Goal: Answer question/provide support: Share knowledge or assist other users

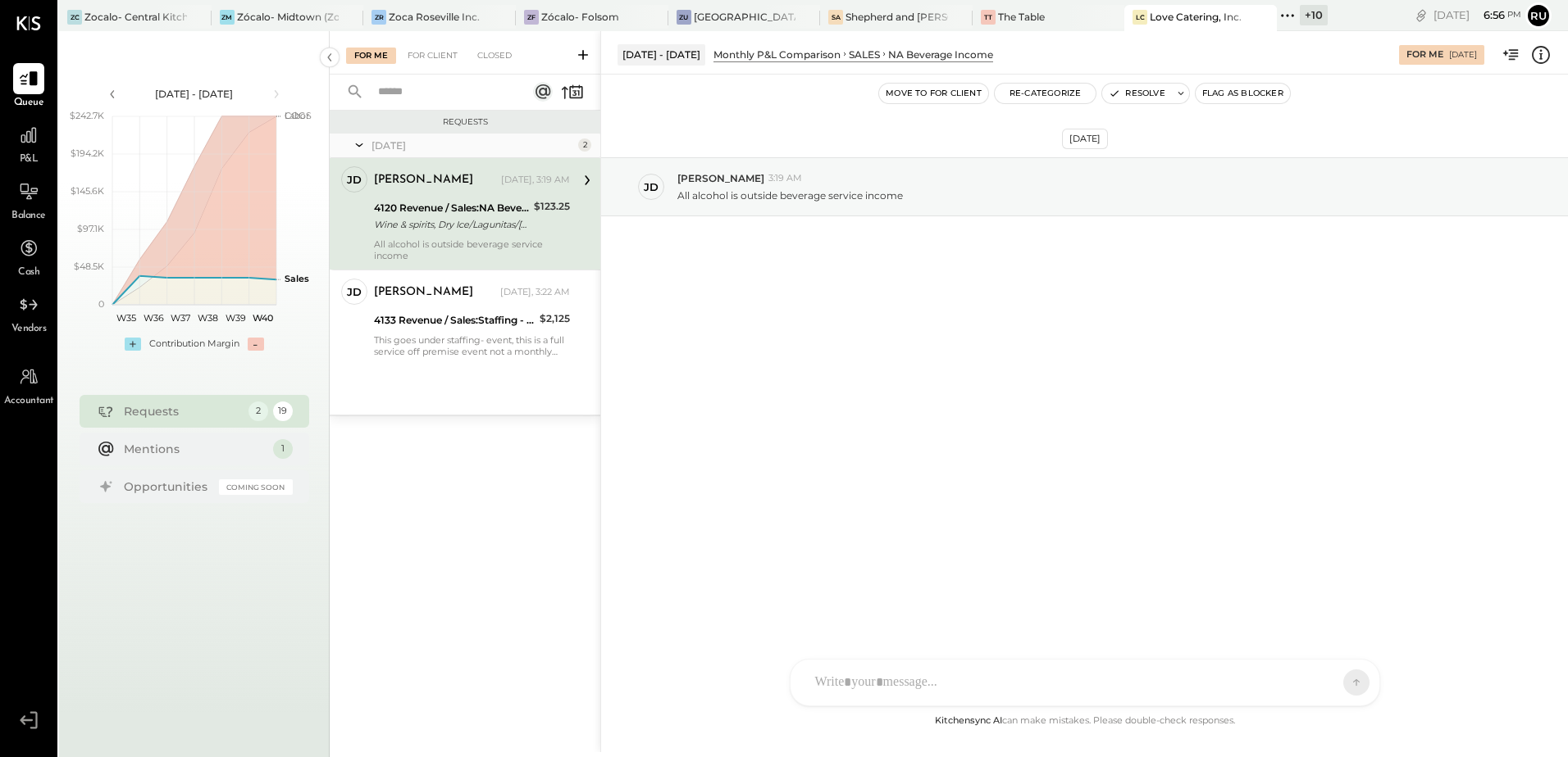
click at [446, 216] on div "Wine & spirits, Dry Ice/Lagunitas/[PERSON_NAME] service reclass from Misc sales…" at bounding box center [451, 224] width 155 height 16
click at [833, 646] on div at bounding box center [1084, 613] width 556 height 66
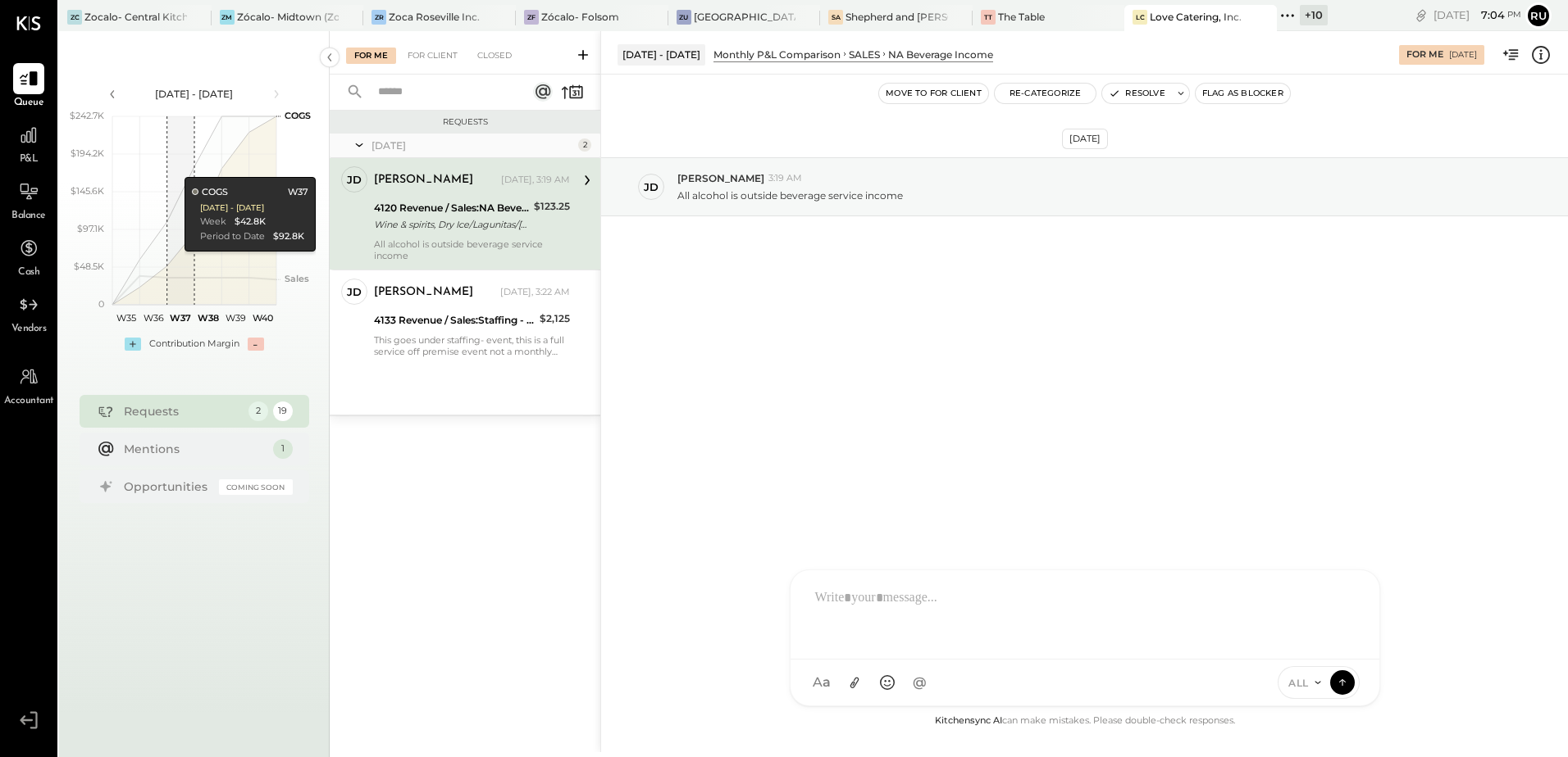
click at [956, 598] on div at bounding box center [1084, 613] width 556 height 66
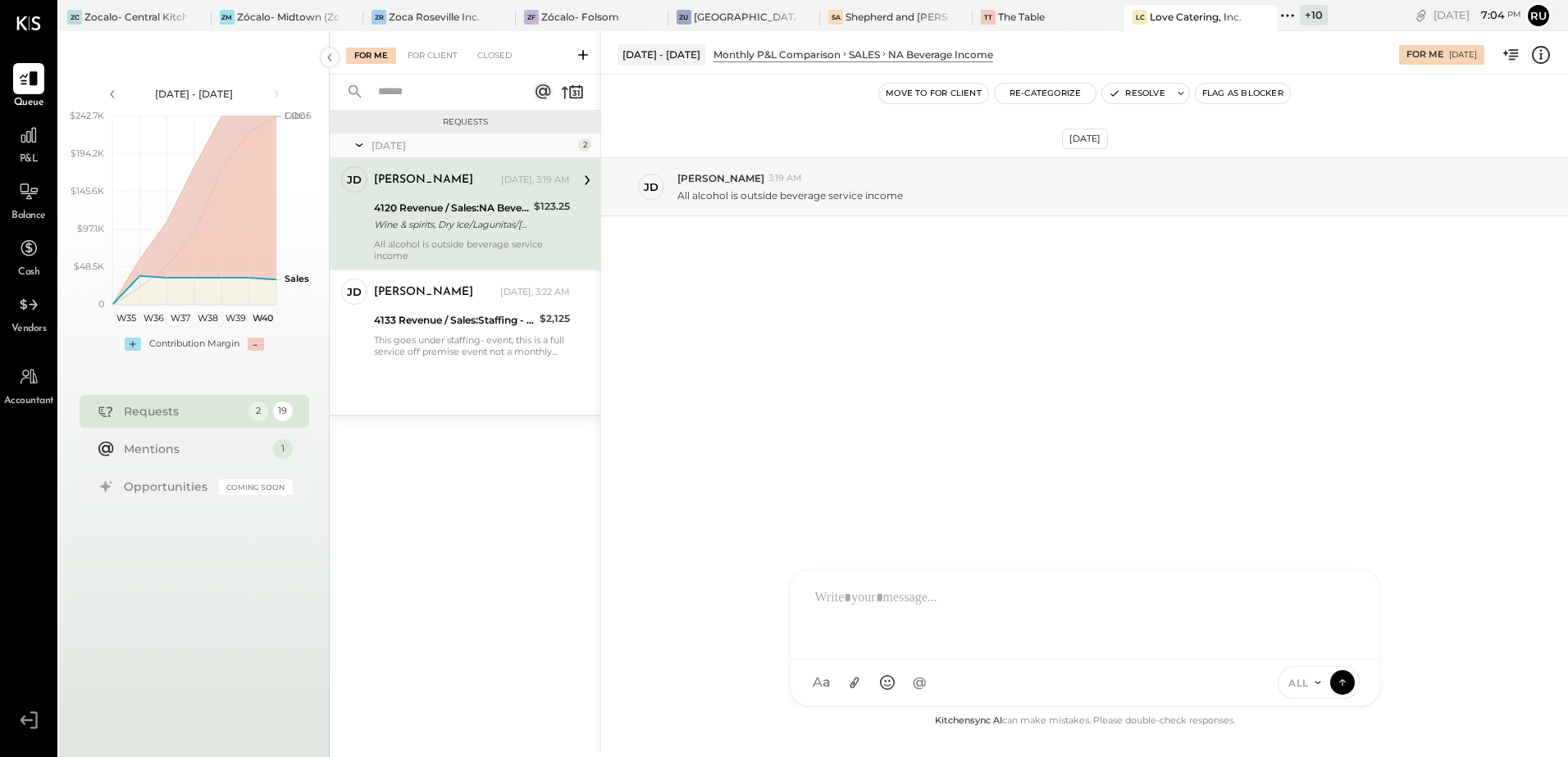
click at [887, 614] on div at bounding box center [1084, 613] width 556 height 66
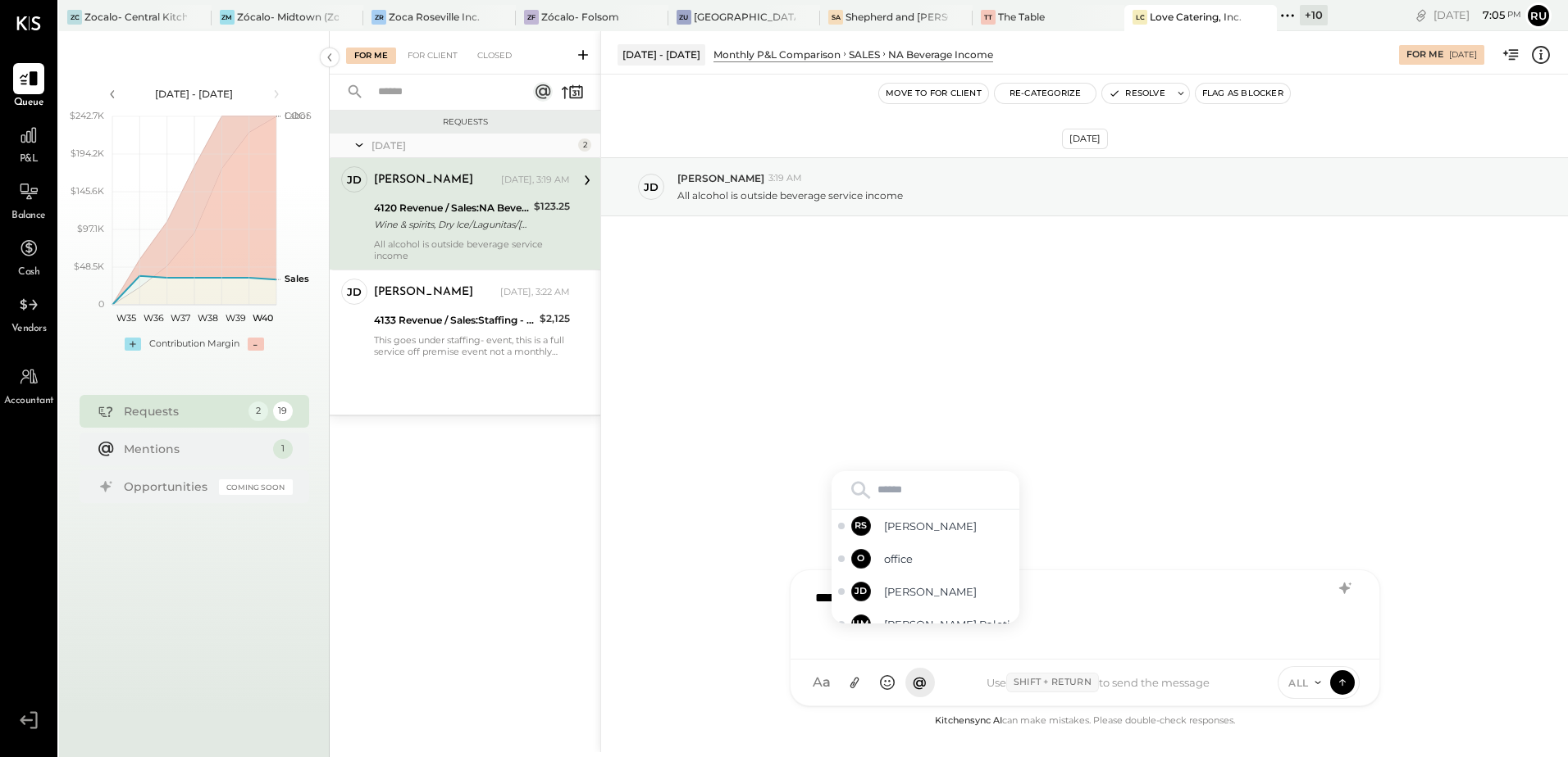
type input "*"
click at [1068, 584] on div "********" at bounding box center [1084, 613] width 556 height 66
click at [931, 560] on span "[PERSON_NAME]" at bounding box center [949, 559] width 129 height 16
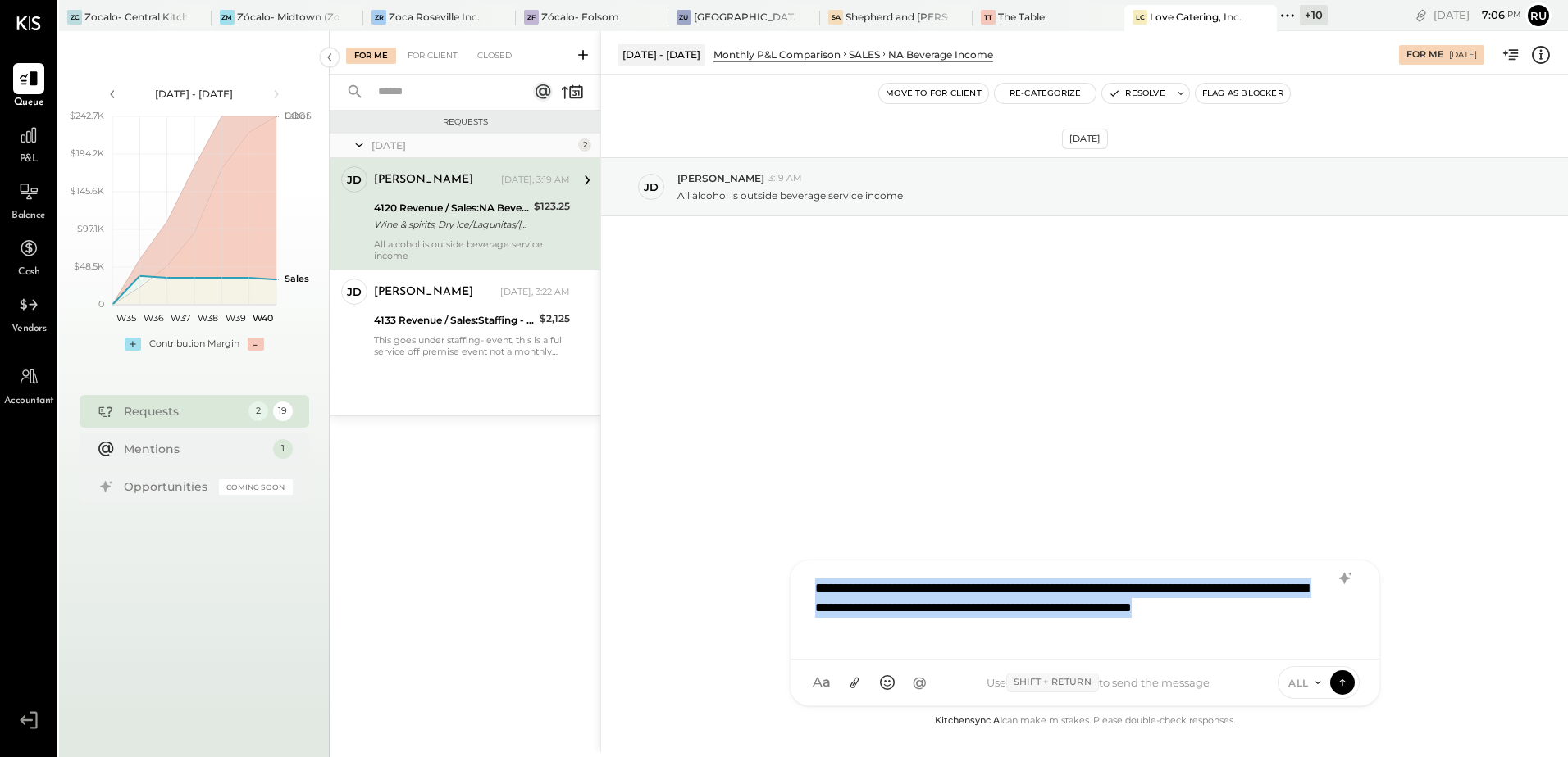
drag, startPoint x: 1180, startPoint y: 632, endPoint x: 780, endPoint y: 576, distance: 403.9
click at [780, 576] on div "**********" at bounding box center [1084, 391] width 968 height 721
copy div "**********"
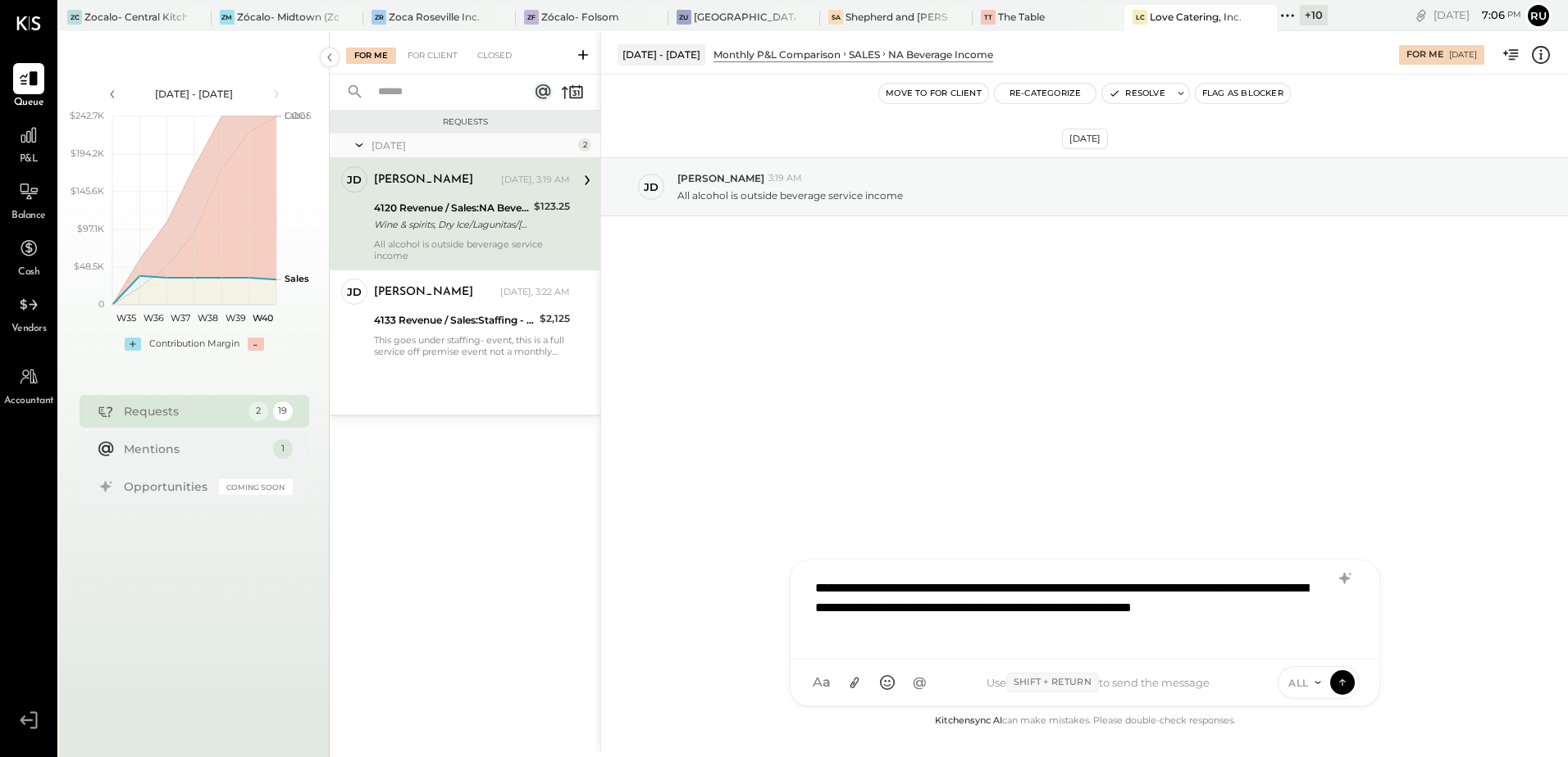
click at [1346, 577] on icon at bounding box center [1343, 578] width 11 height 12
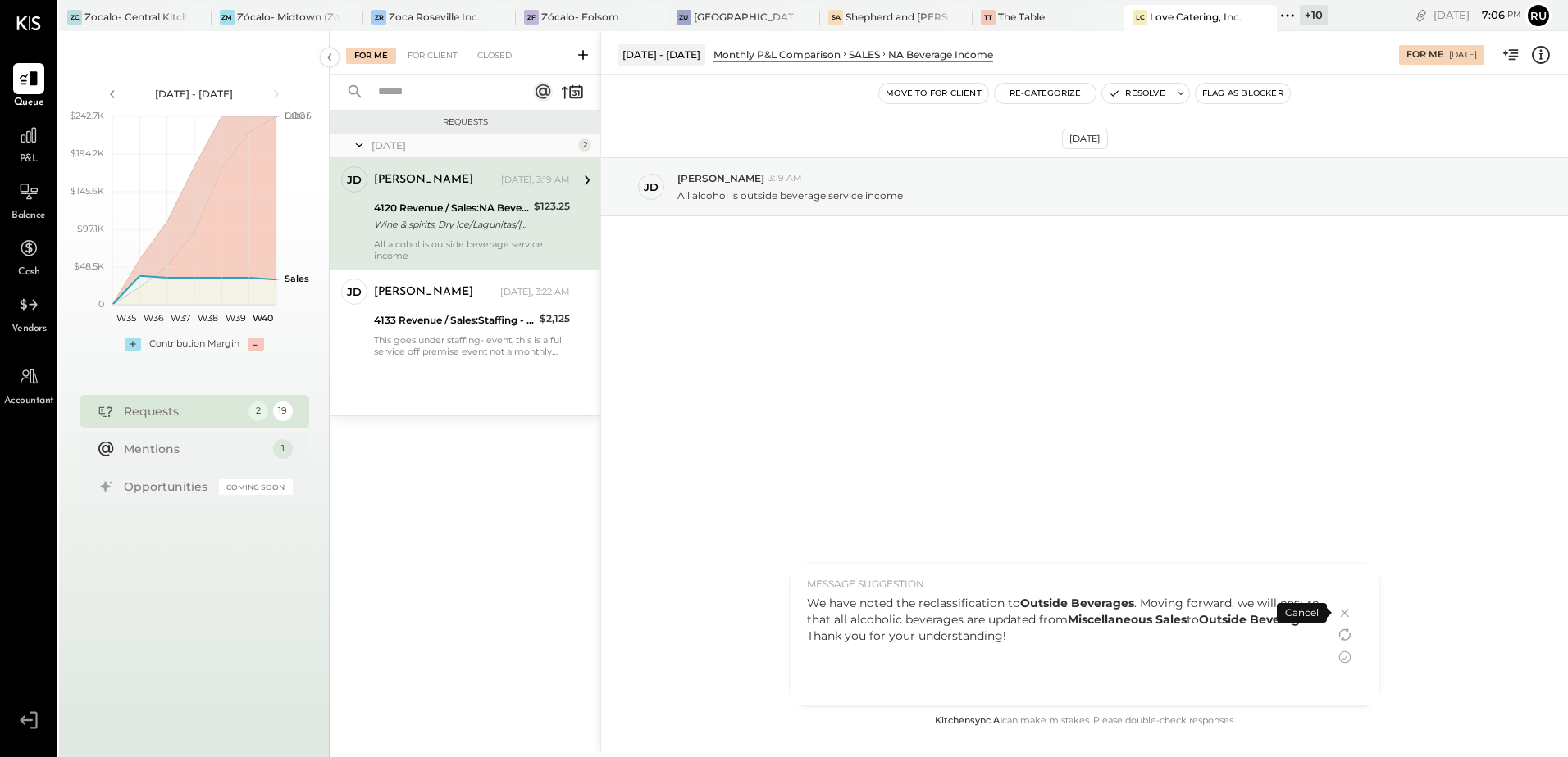
click at [1128, 634] on div "We have noted the reclassification to Outside [GEOGRAPHIC_DATA] . Moving forwar…" at bounding box center [1062, 619] width 512 height 49
click at [1084, 638] on div "We have noted the reclassification to Outside [GEOGRAPHIC_DATA] . Moving forwar…" at bounding box center [1062, 619] width 512 height 49
click at [1338, 659] on icon at bounding box center [1345, 657] width 19 height 19
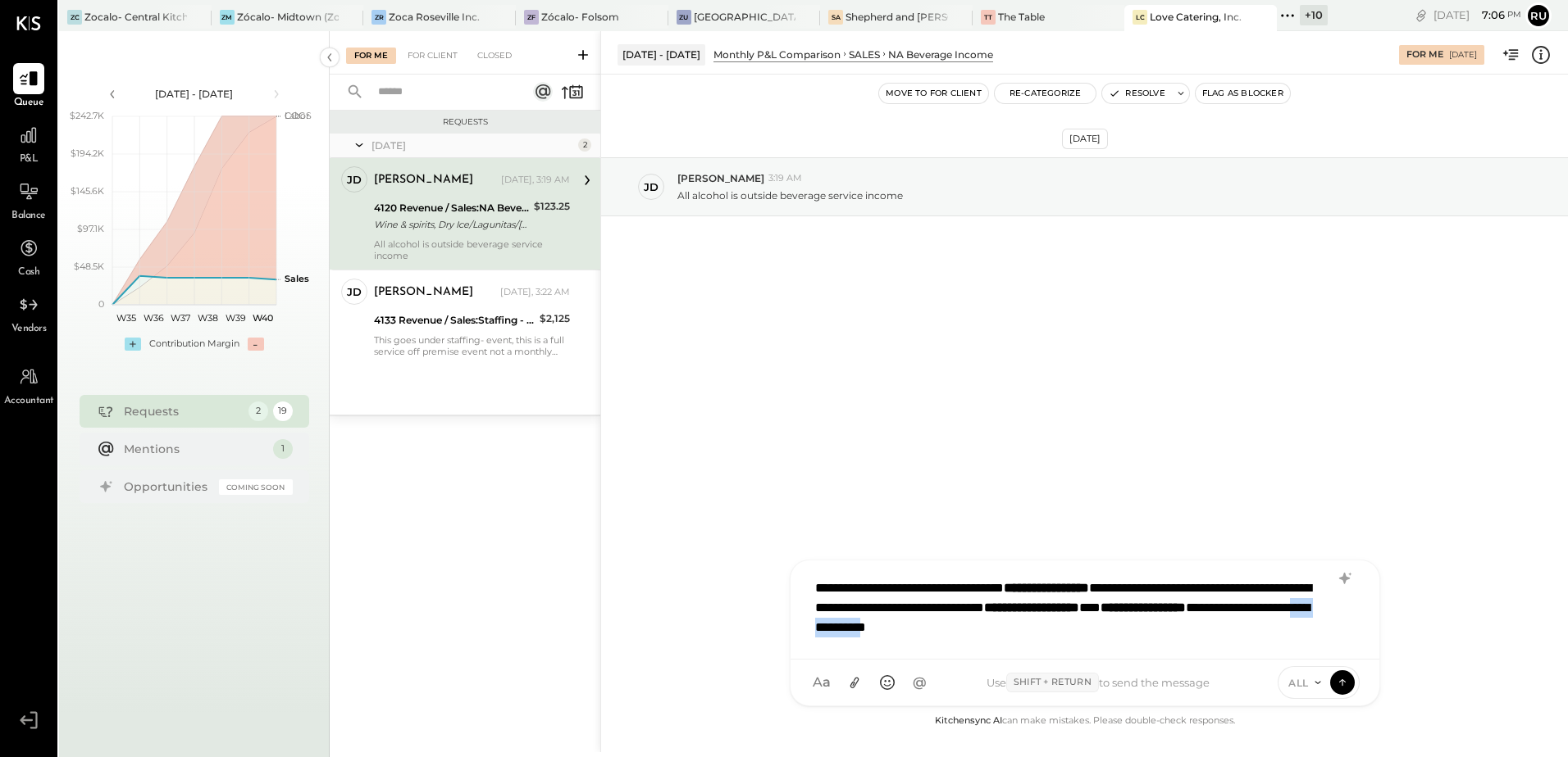
drag, startPoint x: 1134, startPoint y: 626, endPoint x: 1231, endPoint y: 625, distance: 97.0
click at [1231, 625] on div "**********" at bounding box center [1084, 609] width 556 height 76
click at [1346, 686] on icon at bounding box center [1342, 681] width 15 height 16
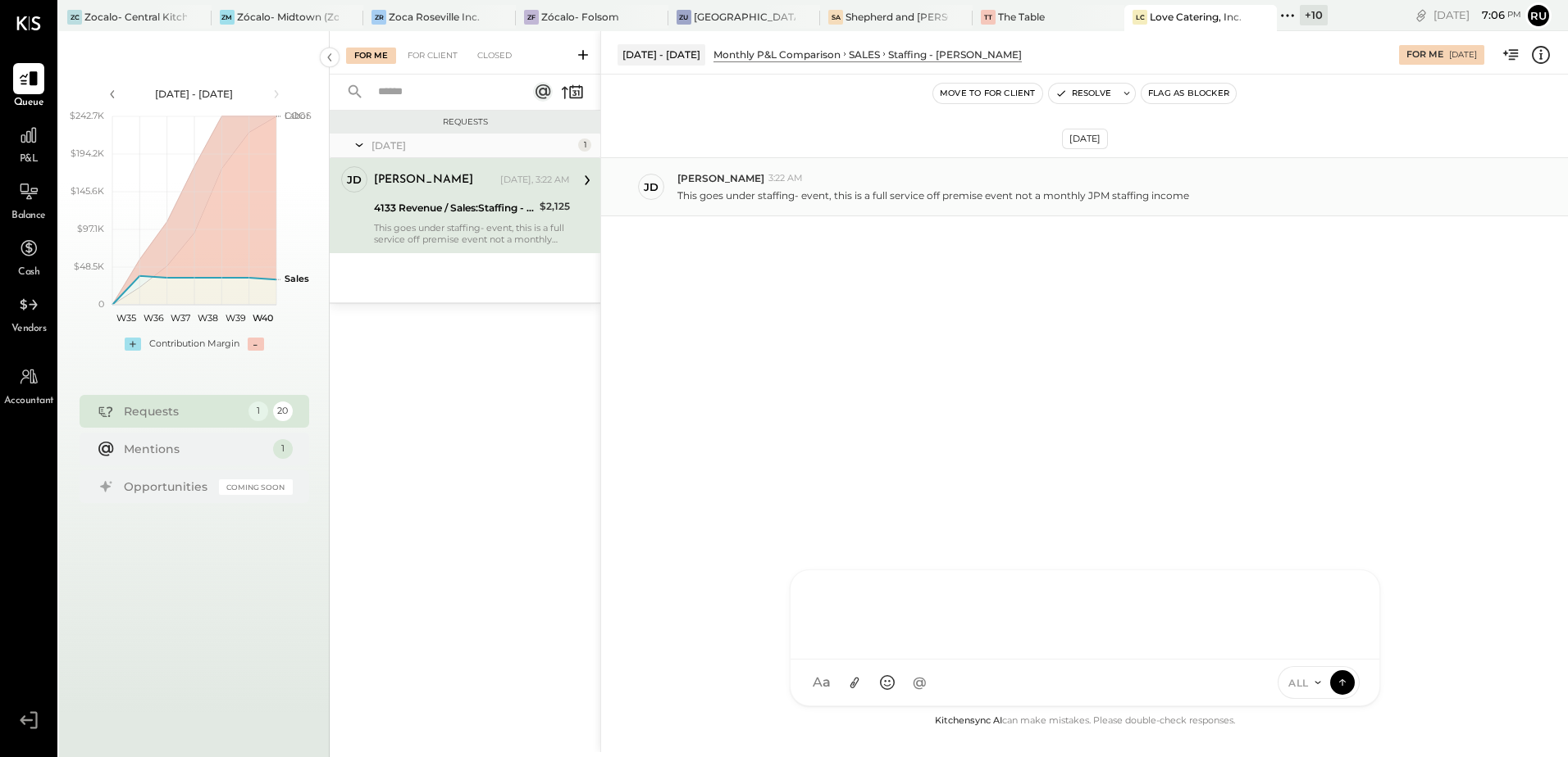
click at [768, 188] on p "This goes under staffing- event, this is a full service off premise event not a…" at bounding box center [933, 195] width 512 height 14
click at [1048, 660] on div at bounding box center [1084, 615] width 588 height 89
click at [1033, 616] on div "**********" at bounding box center [1084, 613] width 556 height 66
click at [1033, 604] on div "**********" at bounding box center [1084, 613] width 556 height 66
drag, startPoint x: 1044, startPoint y: 599, endPoint x: 1004, endPoint y: 603, distance: 40.2
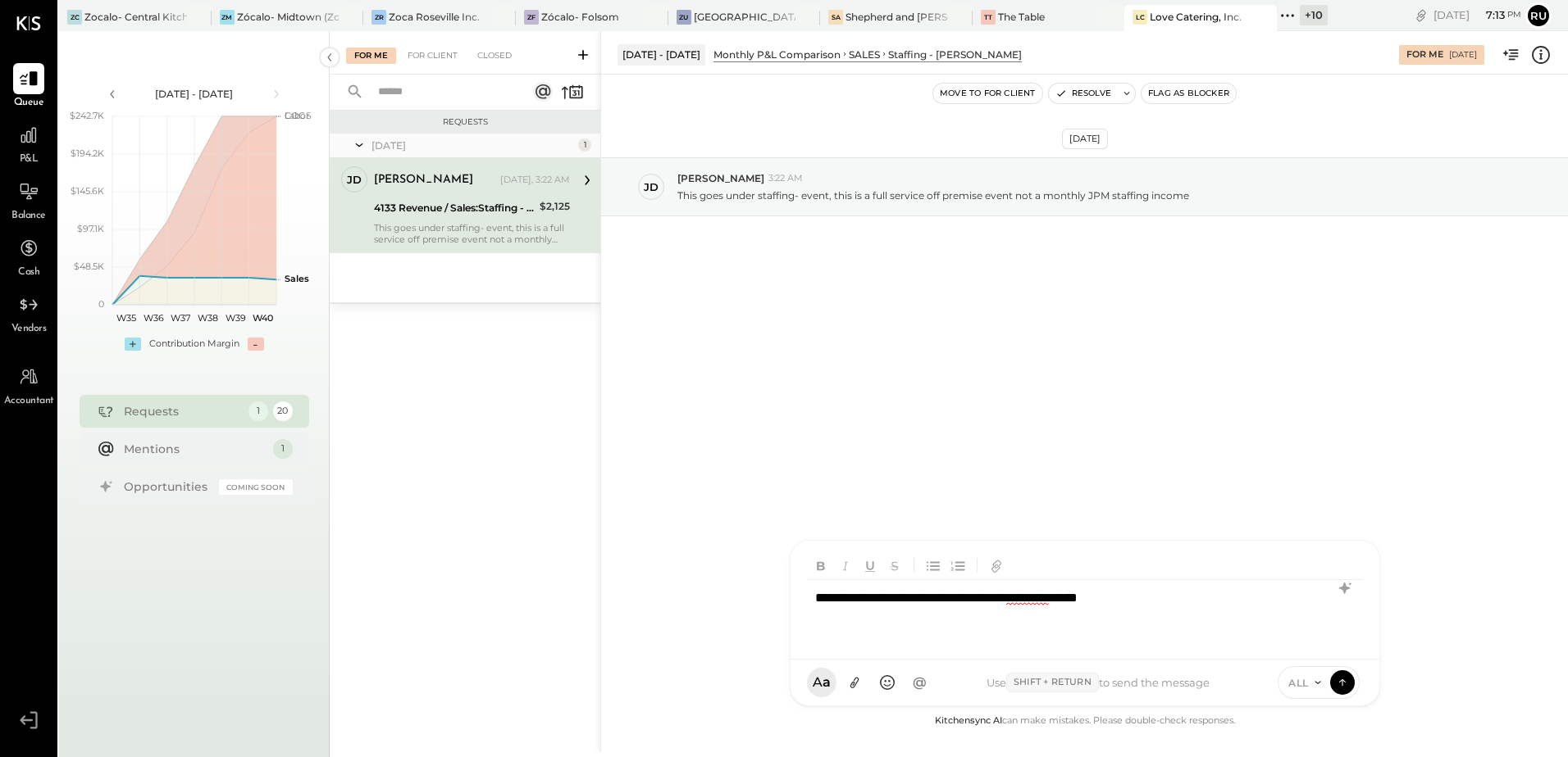
click at [1004, 603] on div "**********" at bounding box center [1084, 613] width 556 height 66
click at [1007, 601] on div "**********" at bounding box center [1084, 613] width 556 height 66
click at [1018, 598] on div "**********" at bounding box center [1084, 613] width 556 height 66
drag, startPoint x: 1015, startPoint y: 594, endPoint x: 1024, endPoint y: 596, distance: 9.2
click at [1024, 596] on div "**********" at bounding box center [1084, 613] width 556 height 66
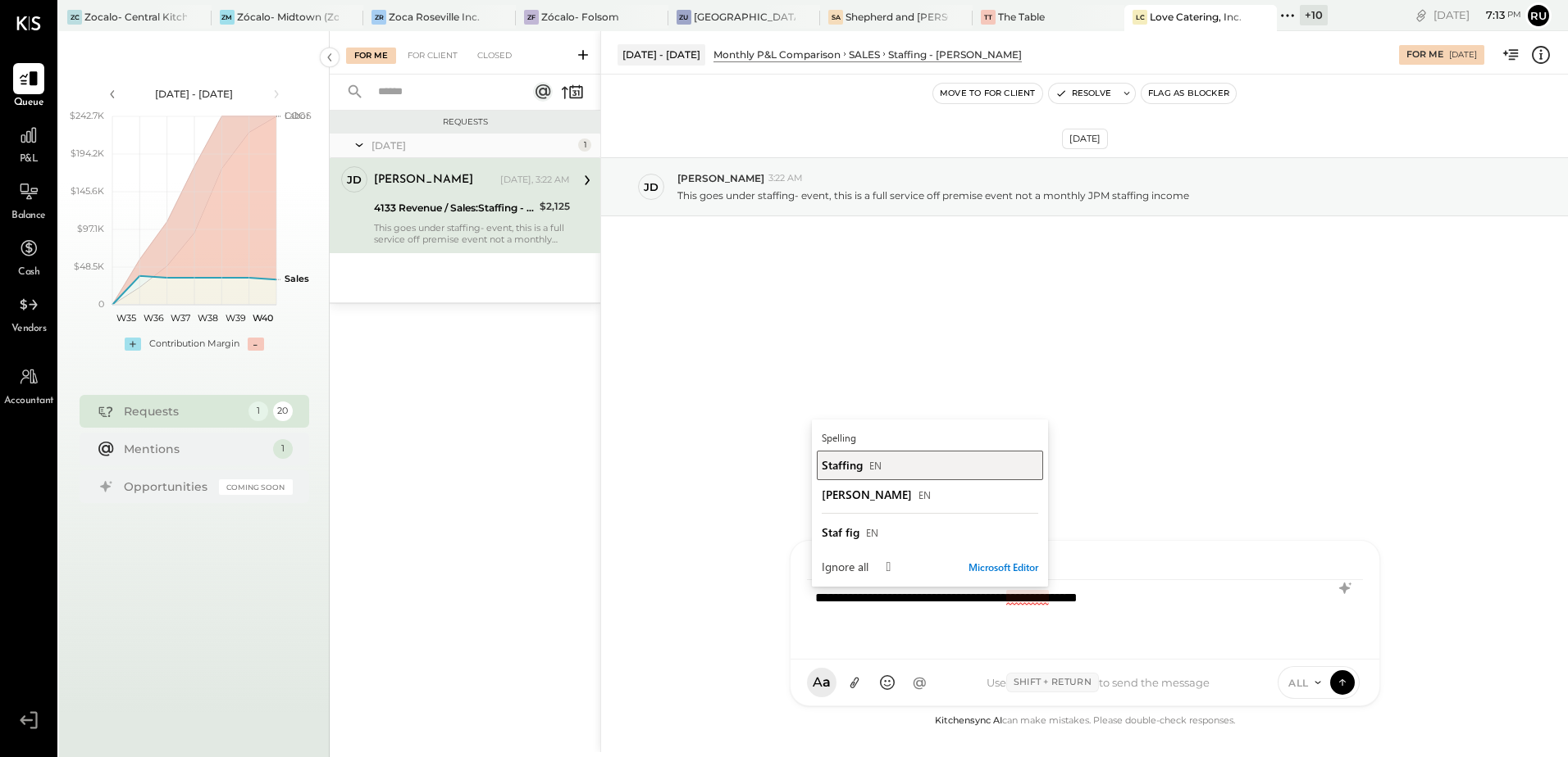
click at [847, 468] on span "Staffing" at bounding box center [842, 465] width 41 height 16
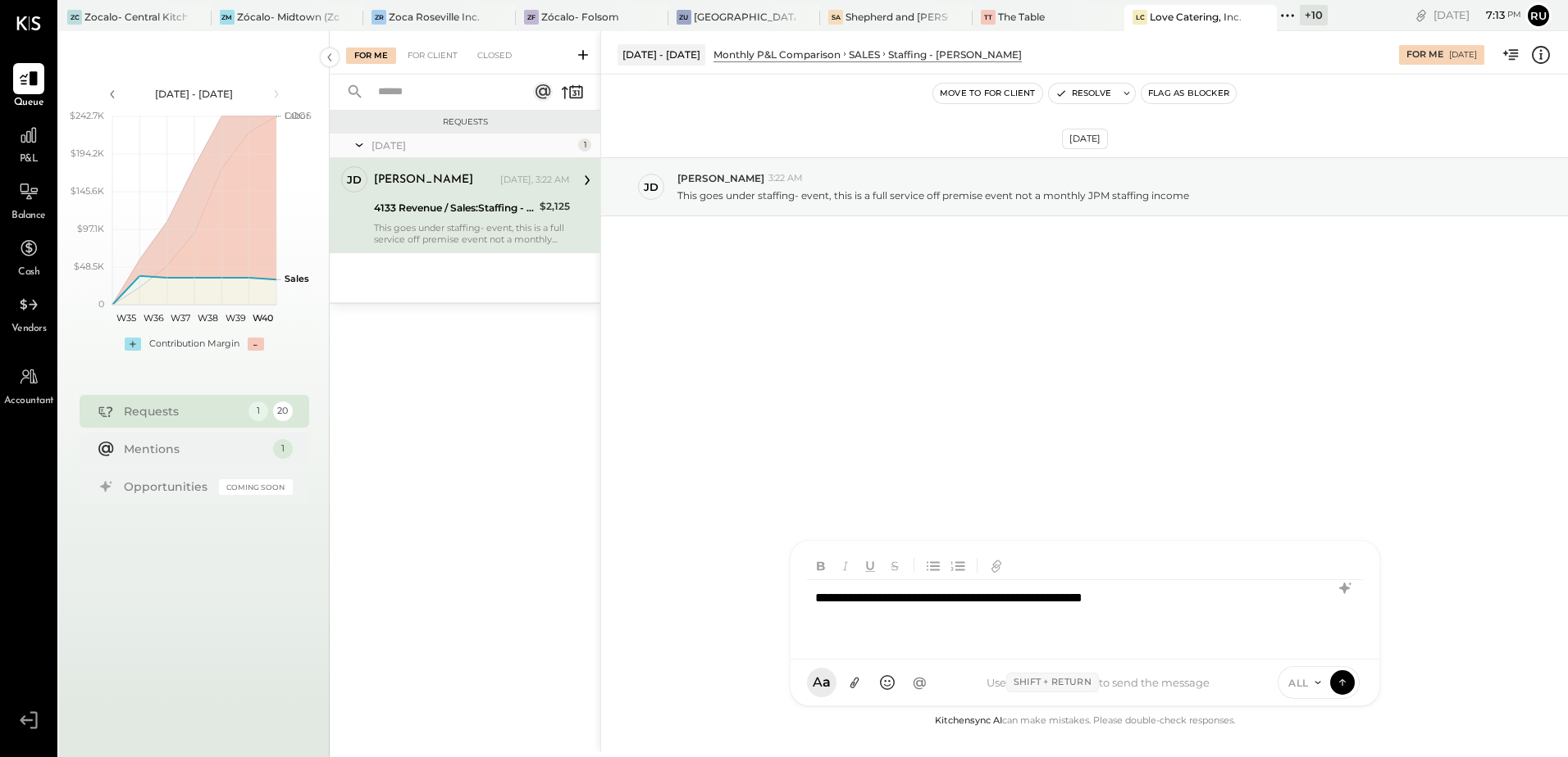
click at [1193, 596] on div "**********" at bounding box center [1084, 613] width 556 height 66
click at [1349, 590] on icon at bounding box center [1345, 588] width 19 height 19
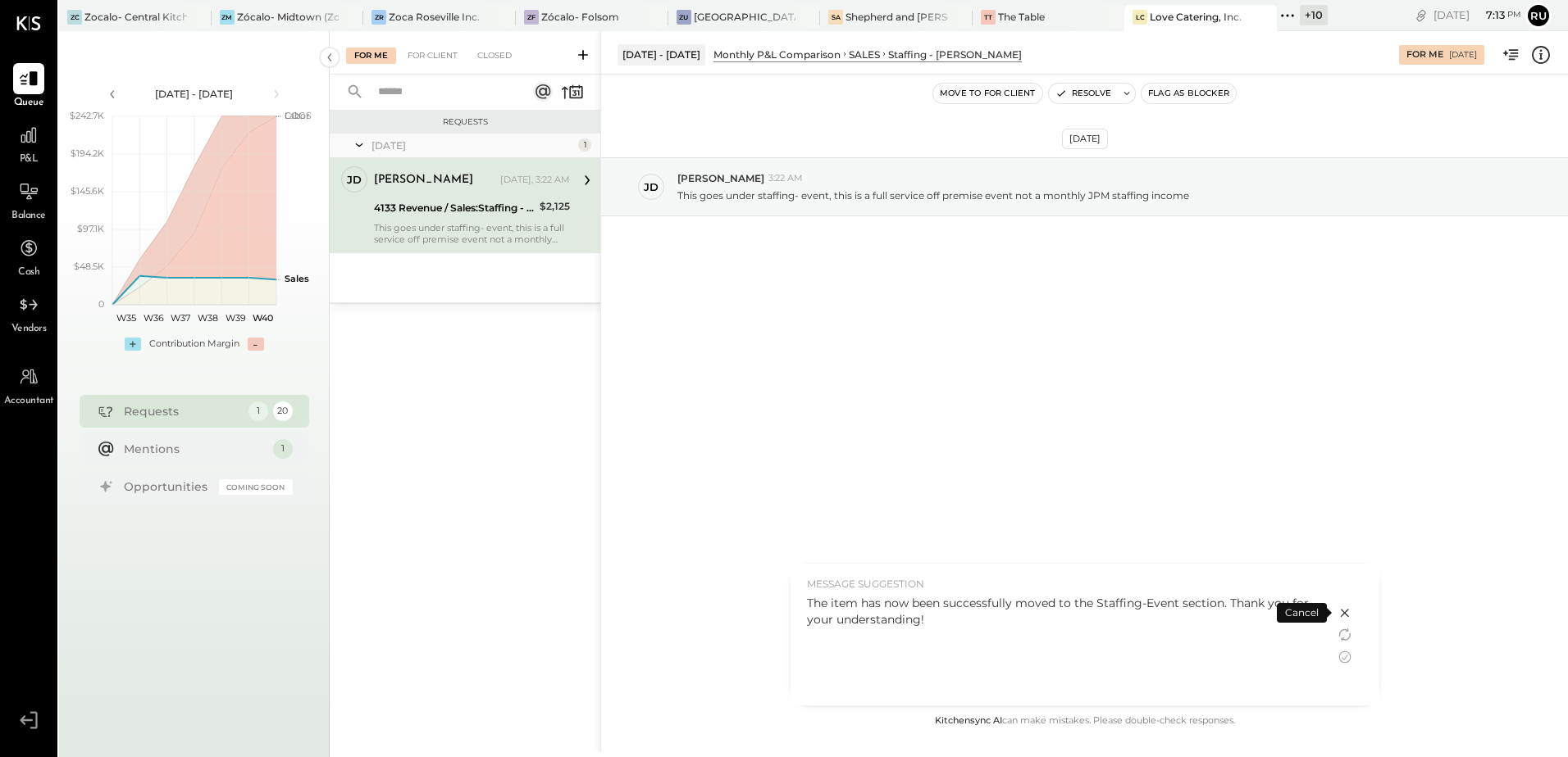
click at [1053, 630] on div "The item has now been successfully moved to the Staffing-Event section. Thank y…" at bounding box center [1062, 646] width 512 height 103
click at [842, 606] on div "The item has now been successfully moved to the Staffing-Event section. Thank y…" at bounding box center [1062, 611] width 512 height 33
click at [913, 615] on div "The item has now been successfully moved to the Staffing-Event section. Thank y…" at bounding box center [1062, 611] width 512 height 33
click at [1351, 631] on icon at bounding box center [1345, 635] width 19 height 19
click at [1350, 638] on icon at bounding box center [1345, 635] width 19 height 19
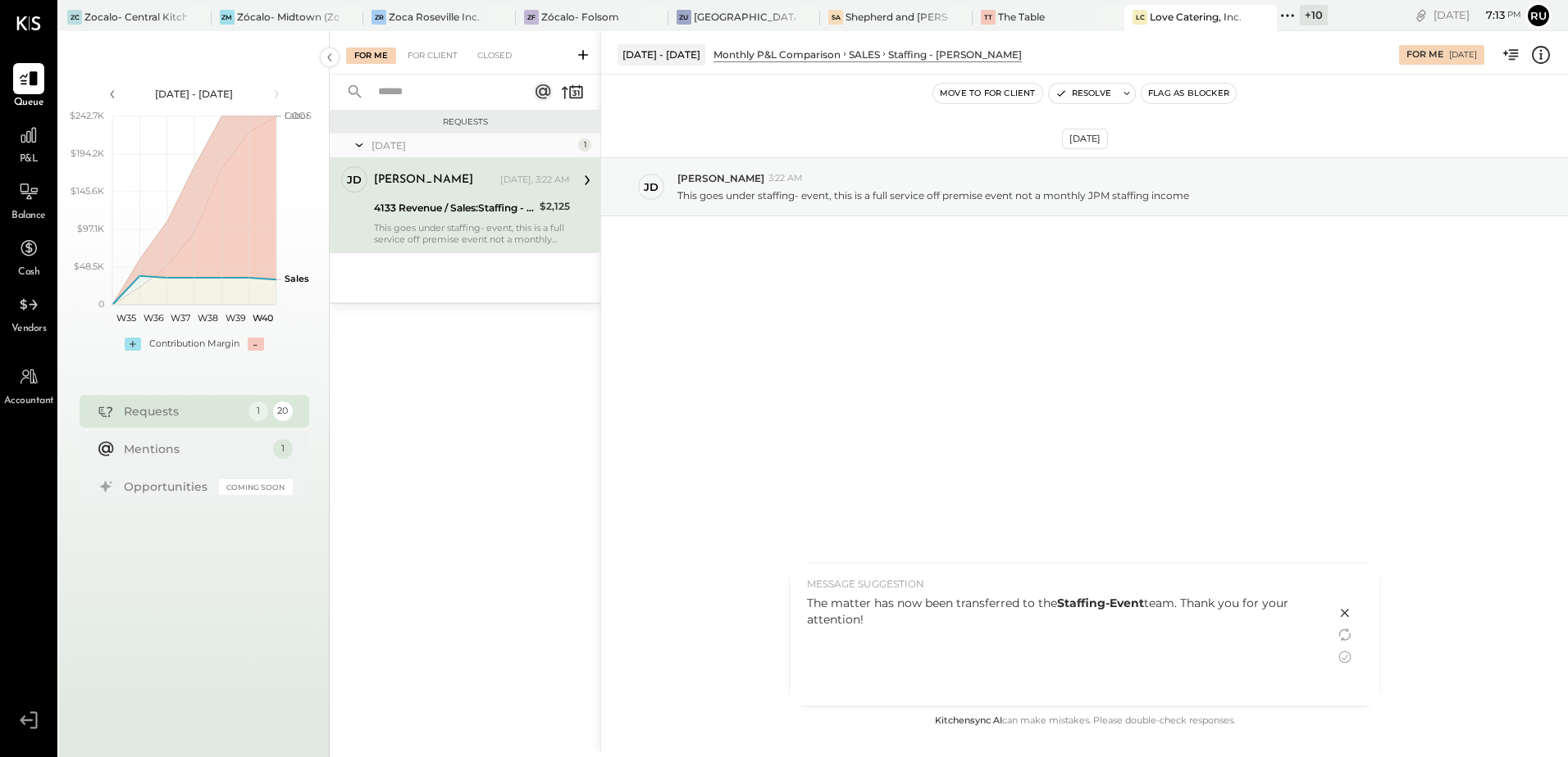
click at [973, 600] on div "The matter has now been transferred to the Staffing-Event team. Thank you for y…" at bounding box center [1062, 611] width 512 height 33
click at [1342, 662] on icon at bounding box center [1344, 657] width 13 height 13
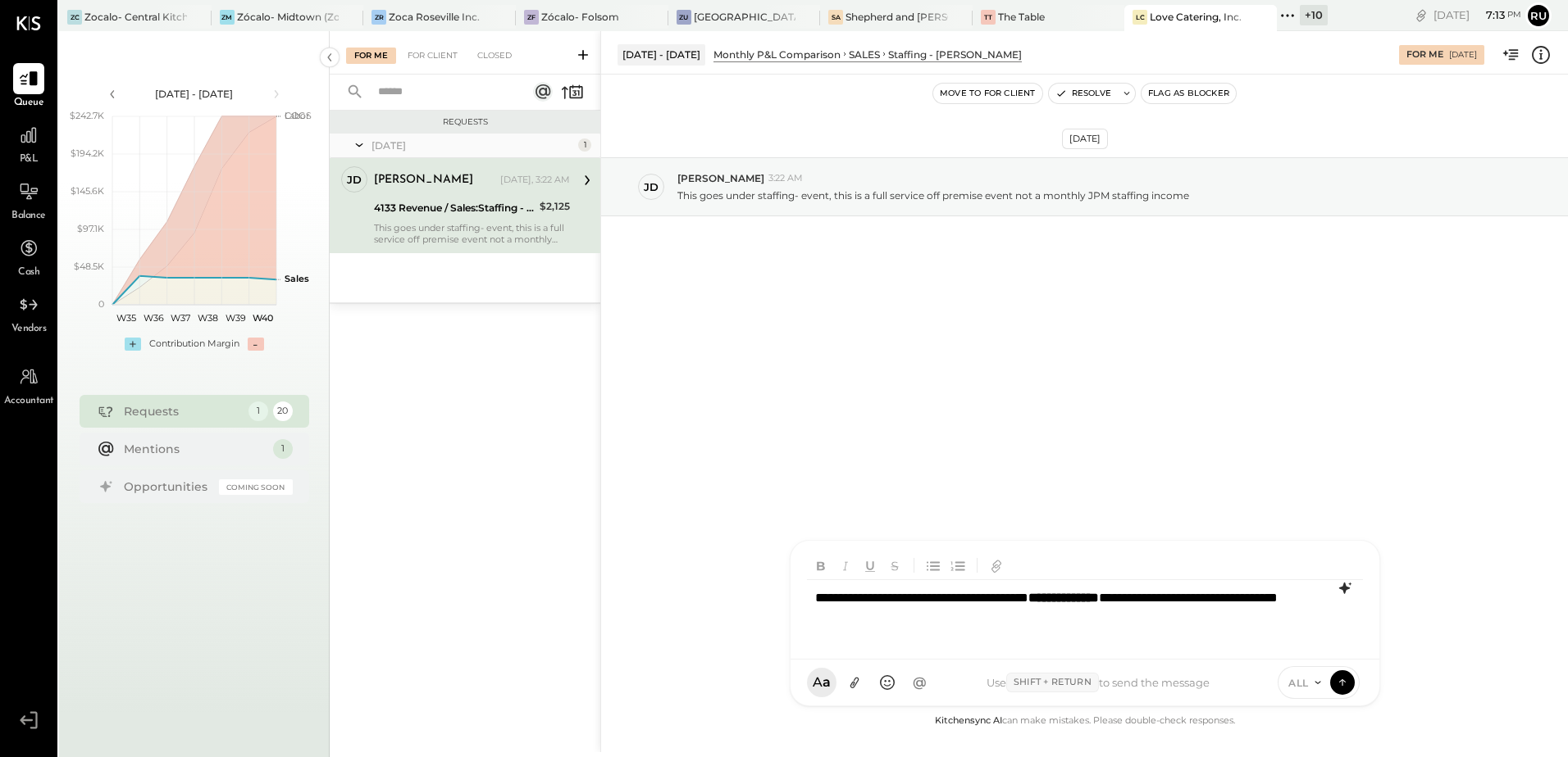
click at [887, 595] on div "**********" at bounding box center [1084, 613] width 556 height 66
click at [1213, 606] on div "**********" at bounding box center [1084, 613] width 556 height 66
click at [1340, 673] on button at bounding box center [1342, 681] width 24 height 24
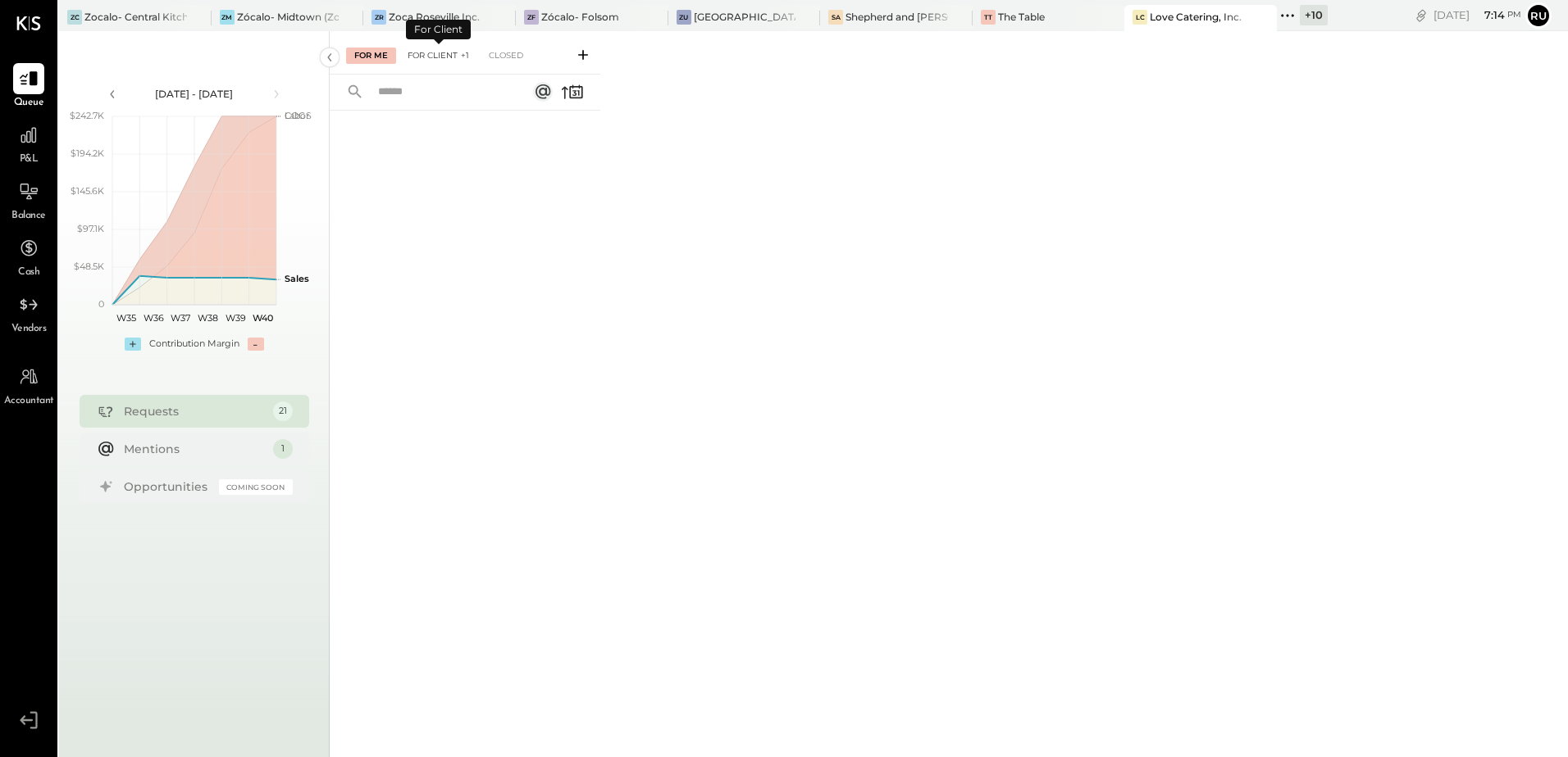
click at [449, 50] on div "For Client +1" at bounding box center [438, 55] width 78 height 16
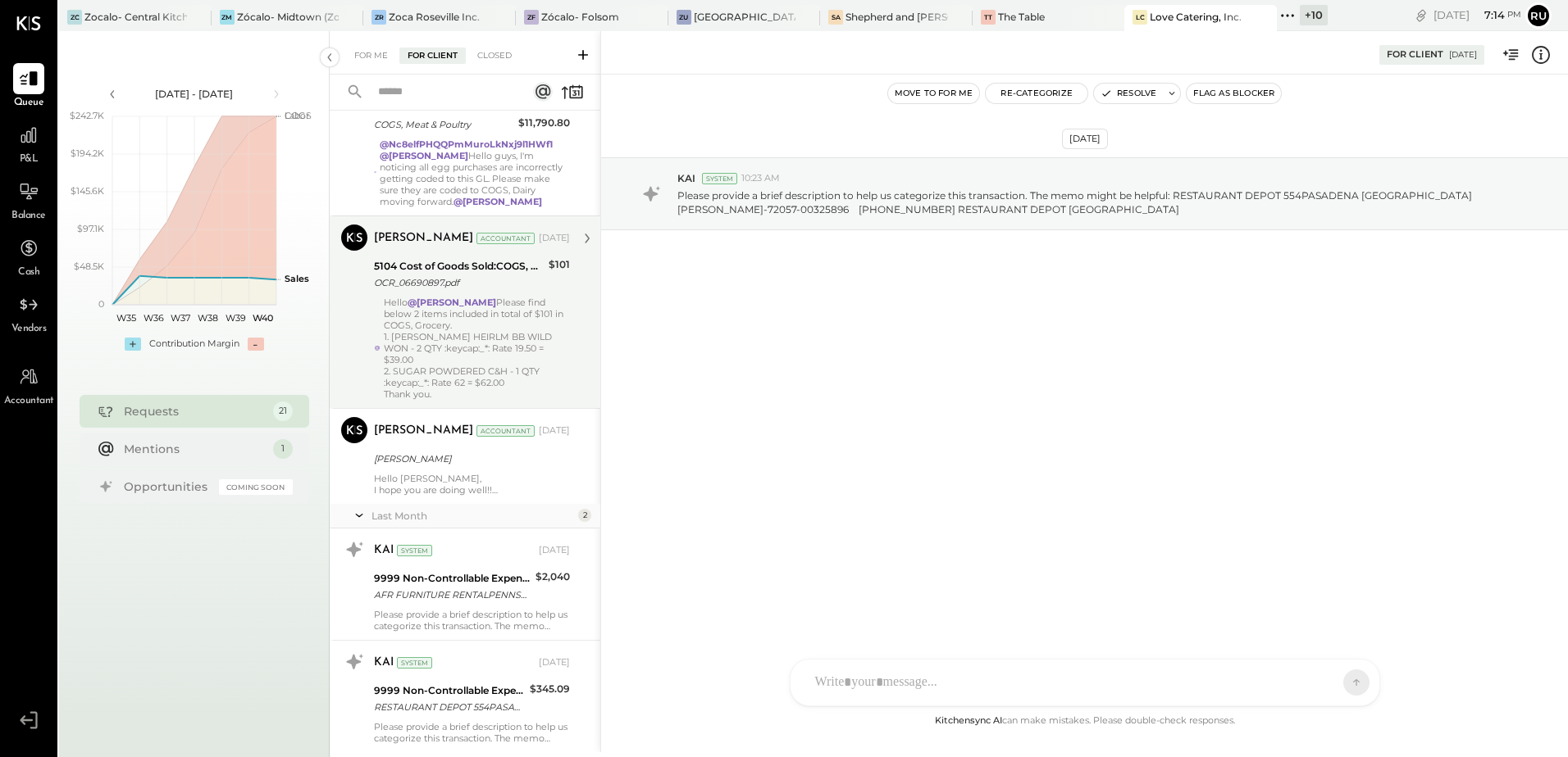
scroll to position [1230, 0]
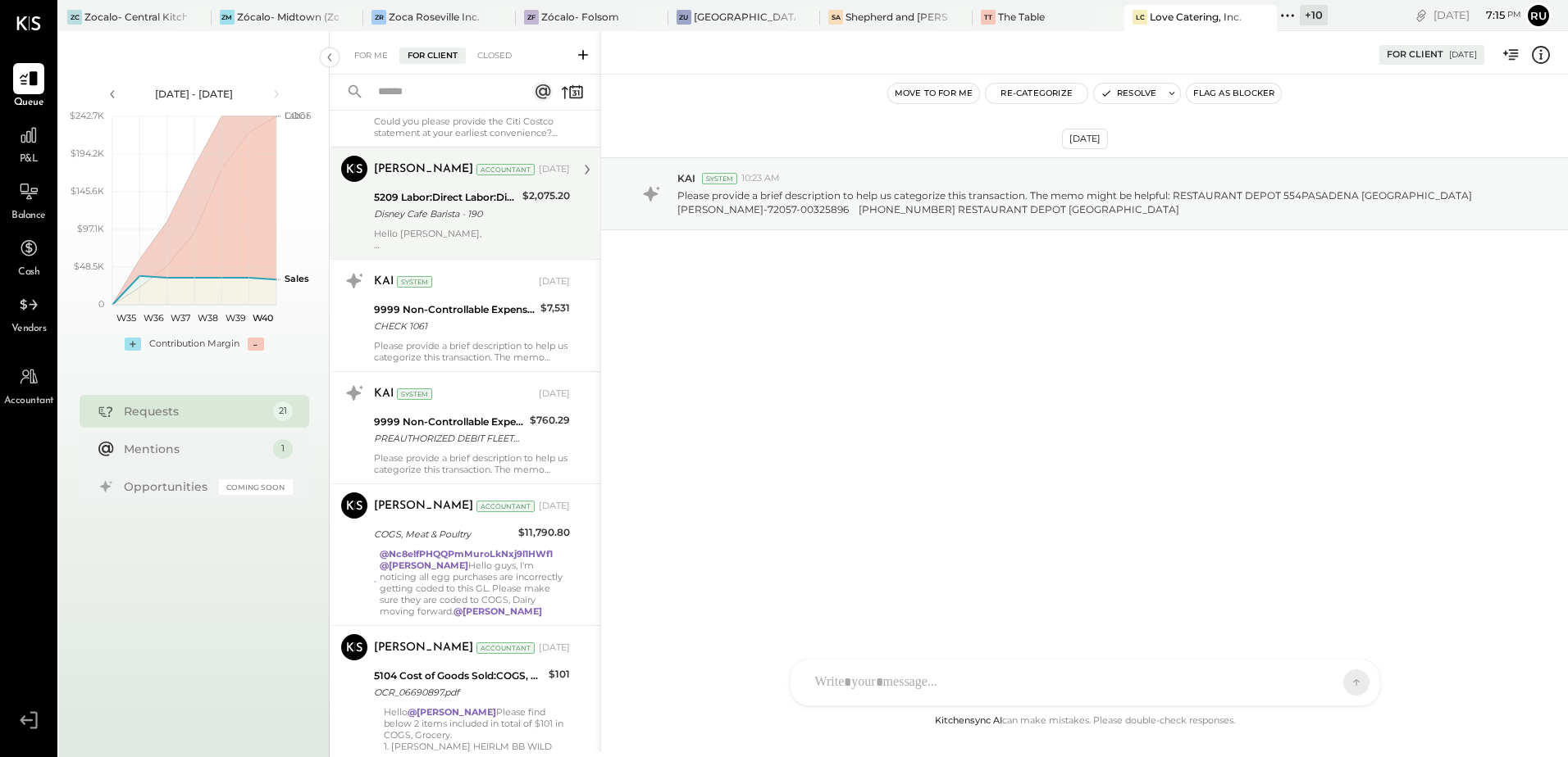
click at [430, 206] on div "Disney Cafe Barista - 190" at bounding box center [446, 214] width 144 height 16
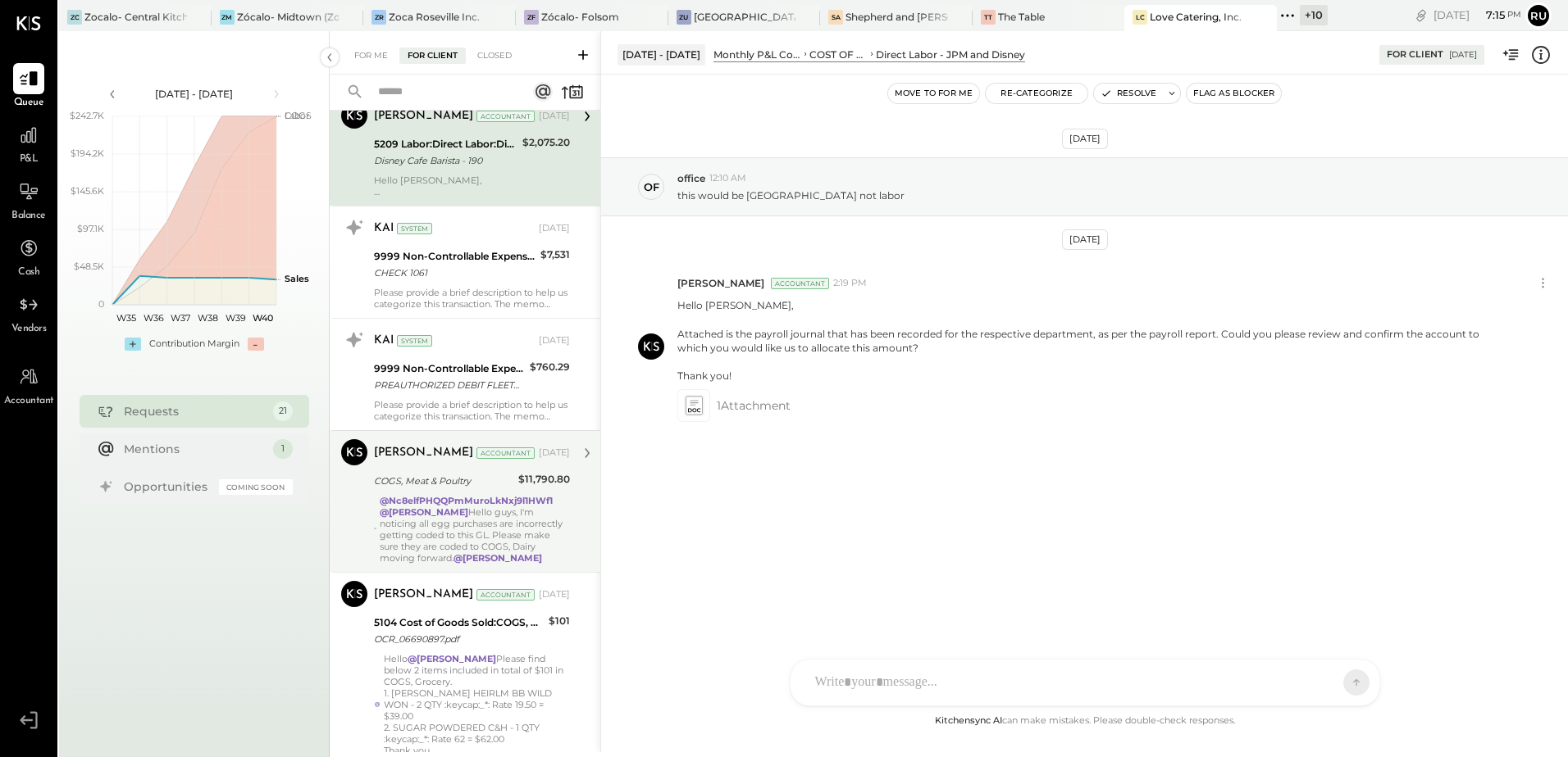
scroll to position [1311, 0]
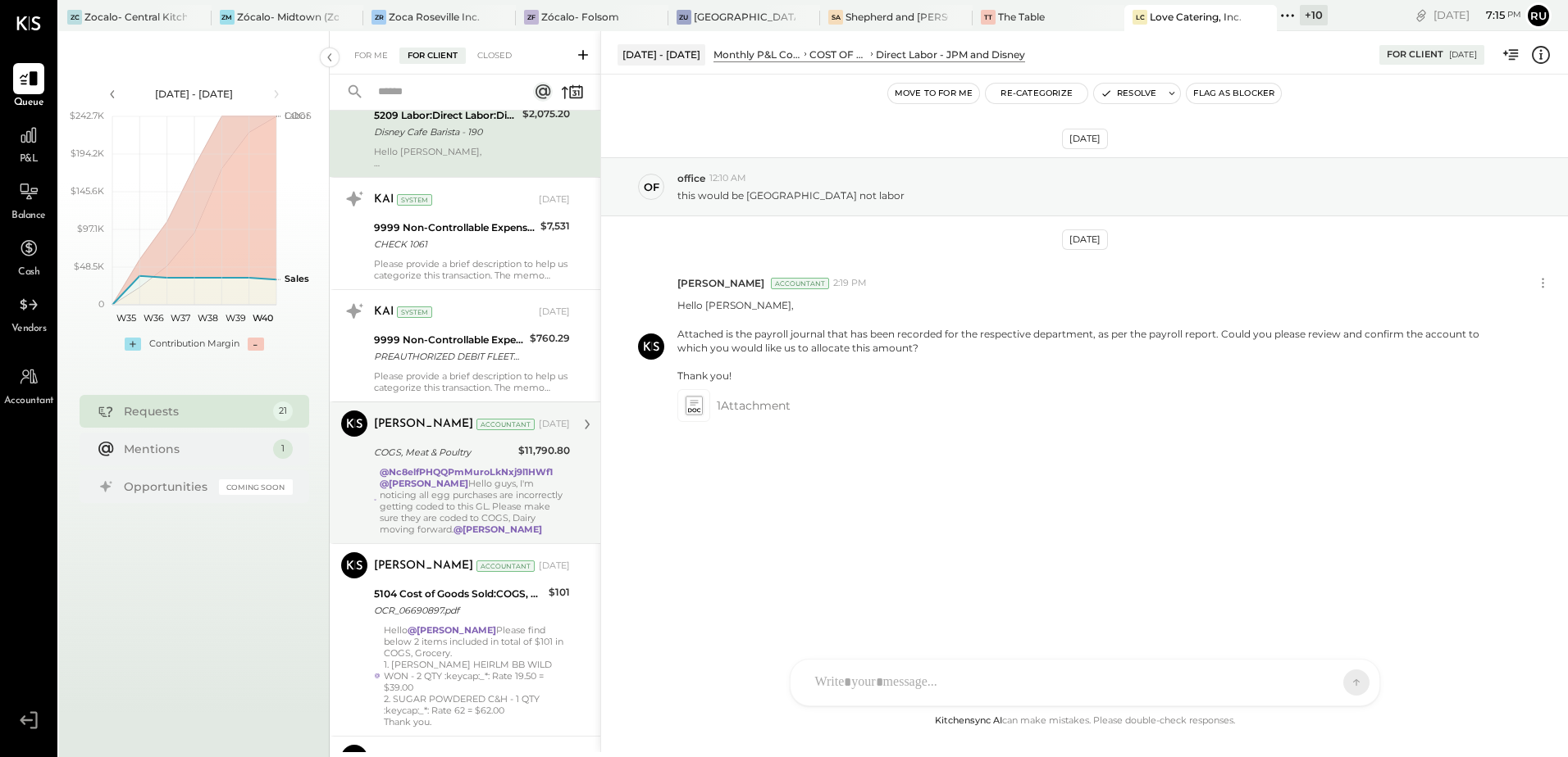
click at [456, 504] on div "@Nc8elfPHQQPmMuroLkNxj9l1HWf1 @[PERSON_NAME] Hello guys, I'm noticing all egg p…" at bounding box center [475, 501] width 190 height 69
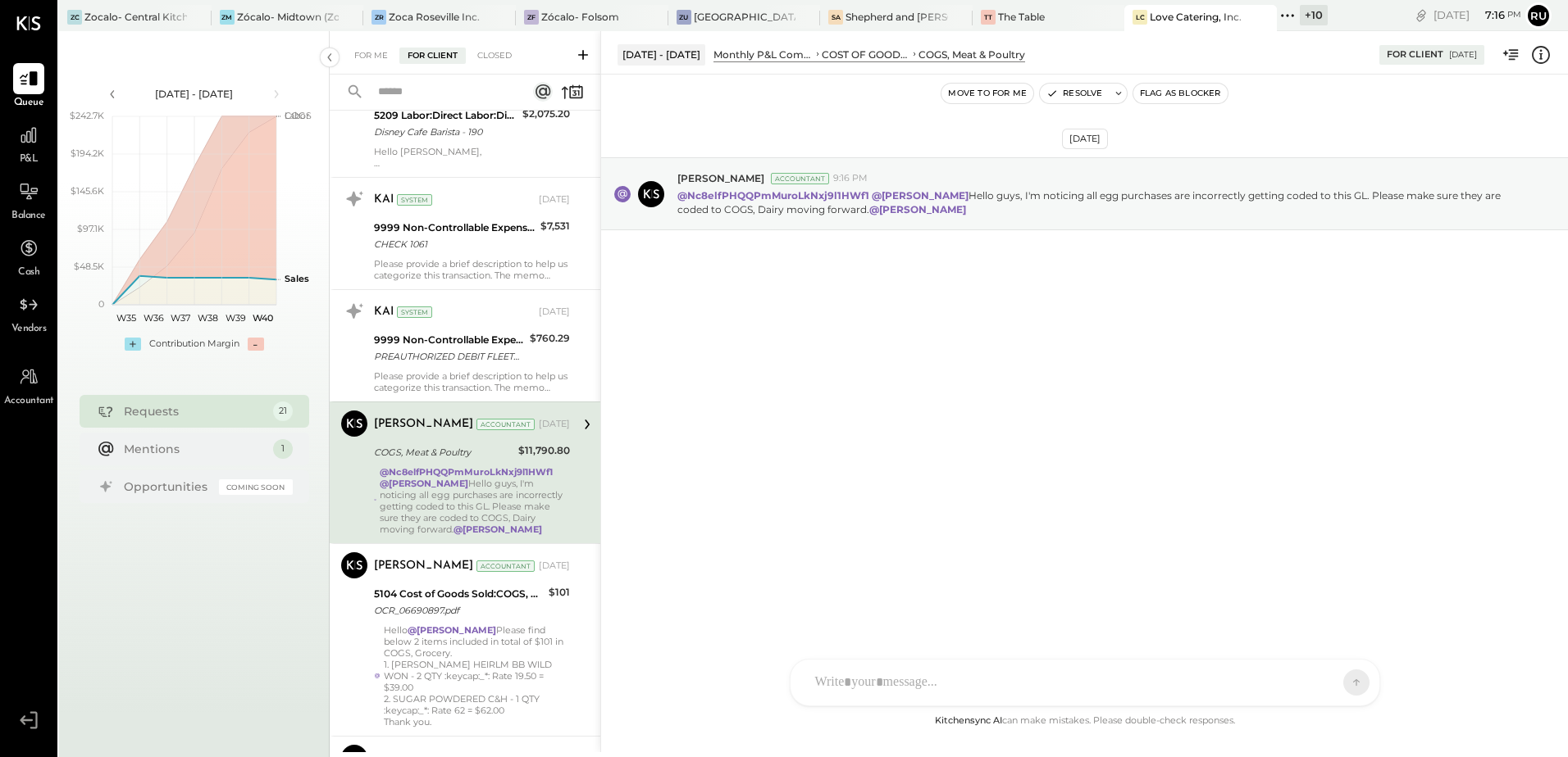
scroll to position [1394, 0]
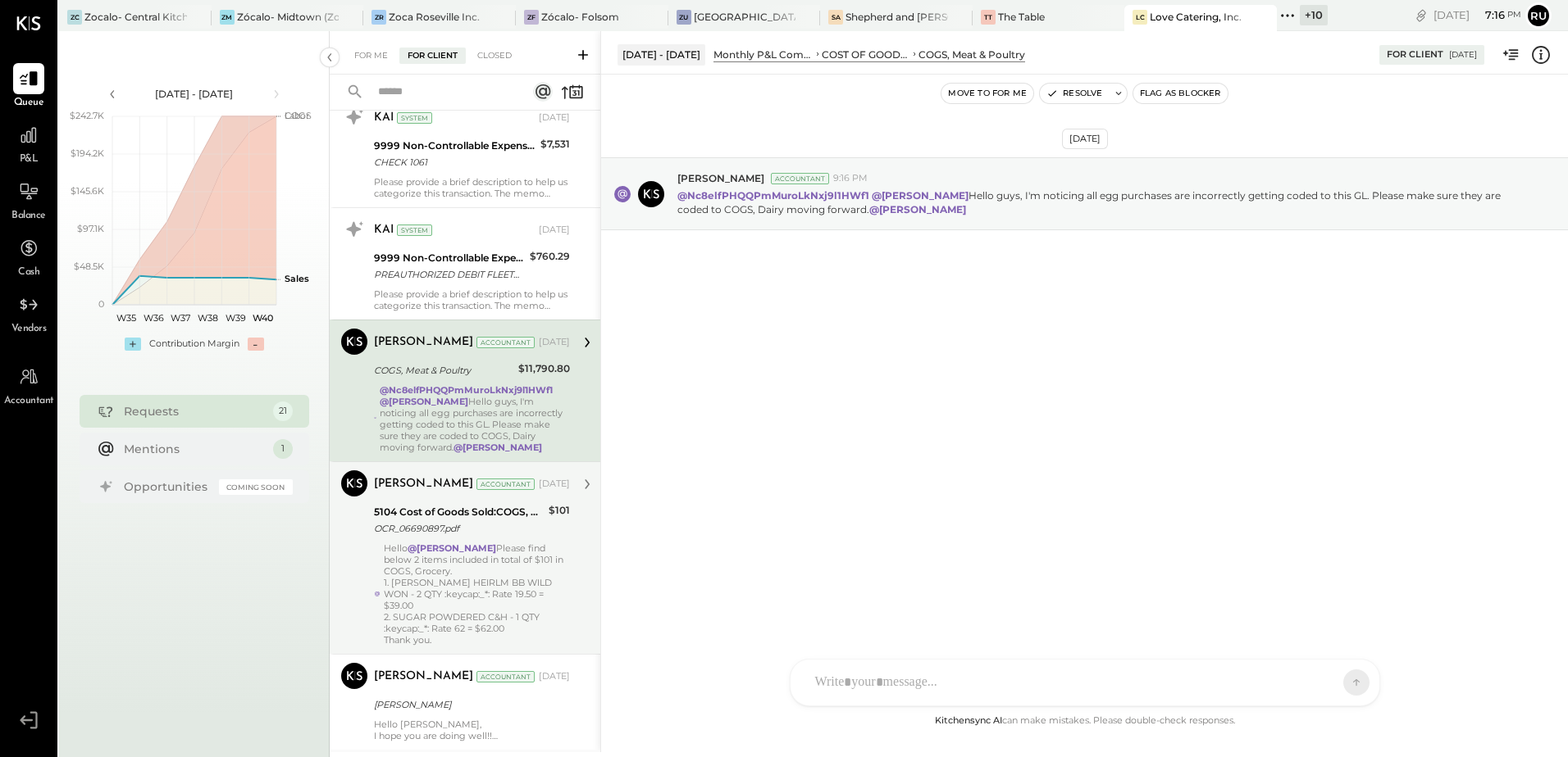
click at [435, 573] on div "Hello @[PERSON_NAME] Please find below 2 items included in total of $101 in COG…" at bounding box center [477, 594] width 186 height 103
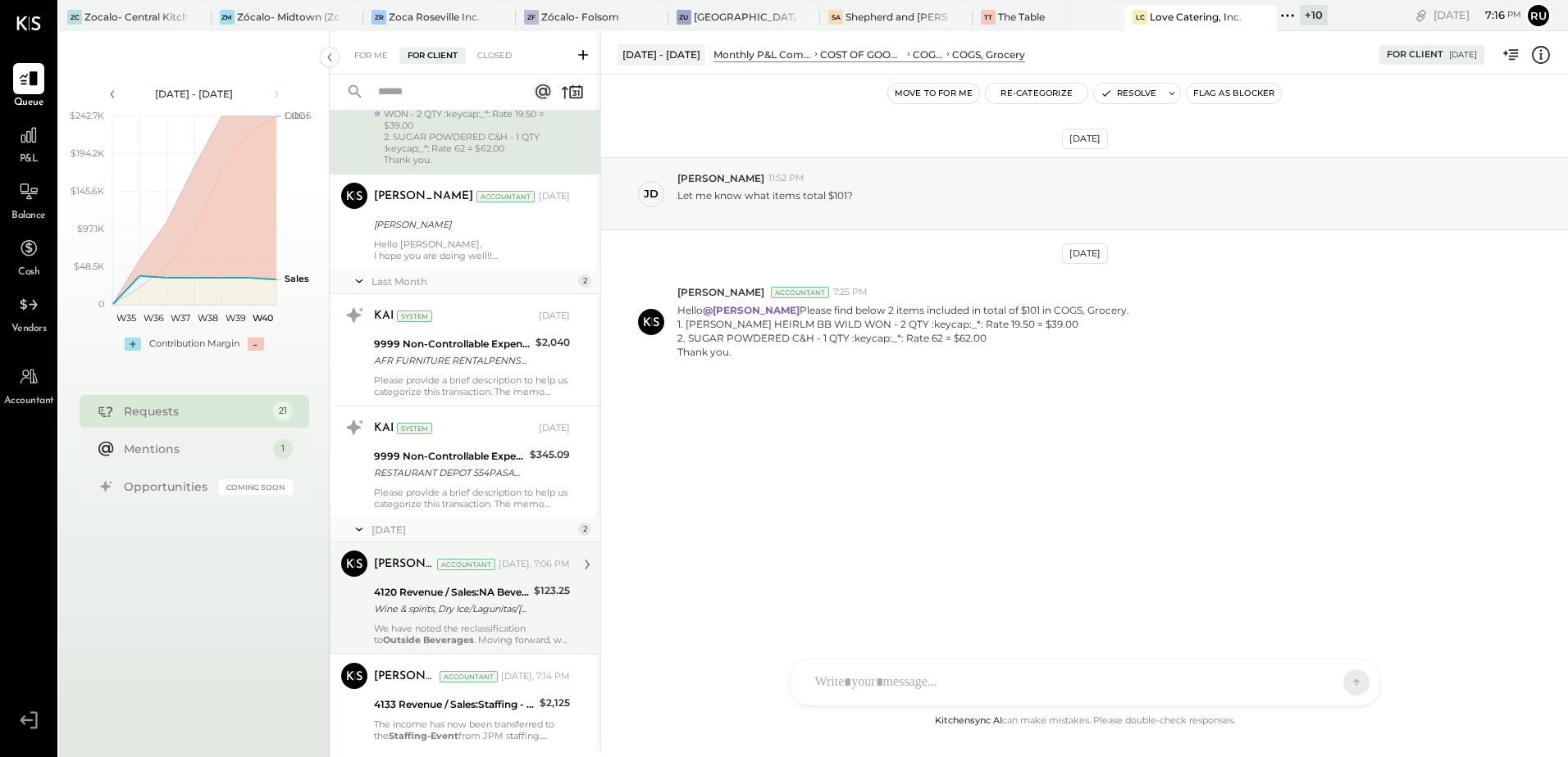
scroll to position [1886, 0]
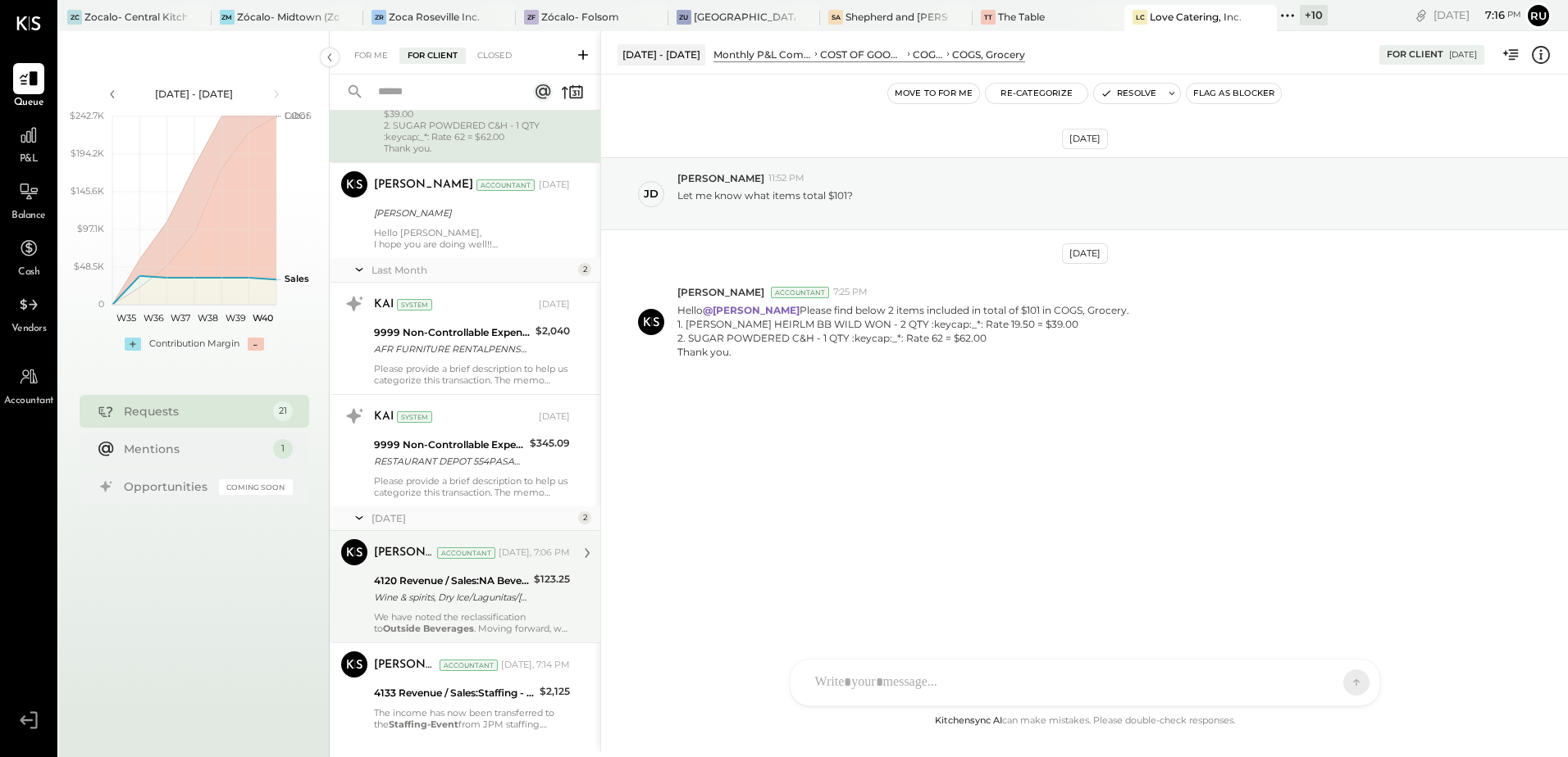
click at [425, 573] on div "4120 Revenue / Sales:NA Beverage Income" at bounding box center [451, 580] width 155 height 16
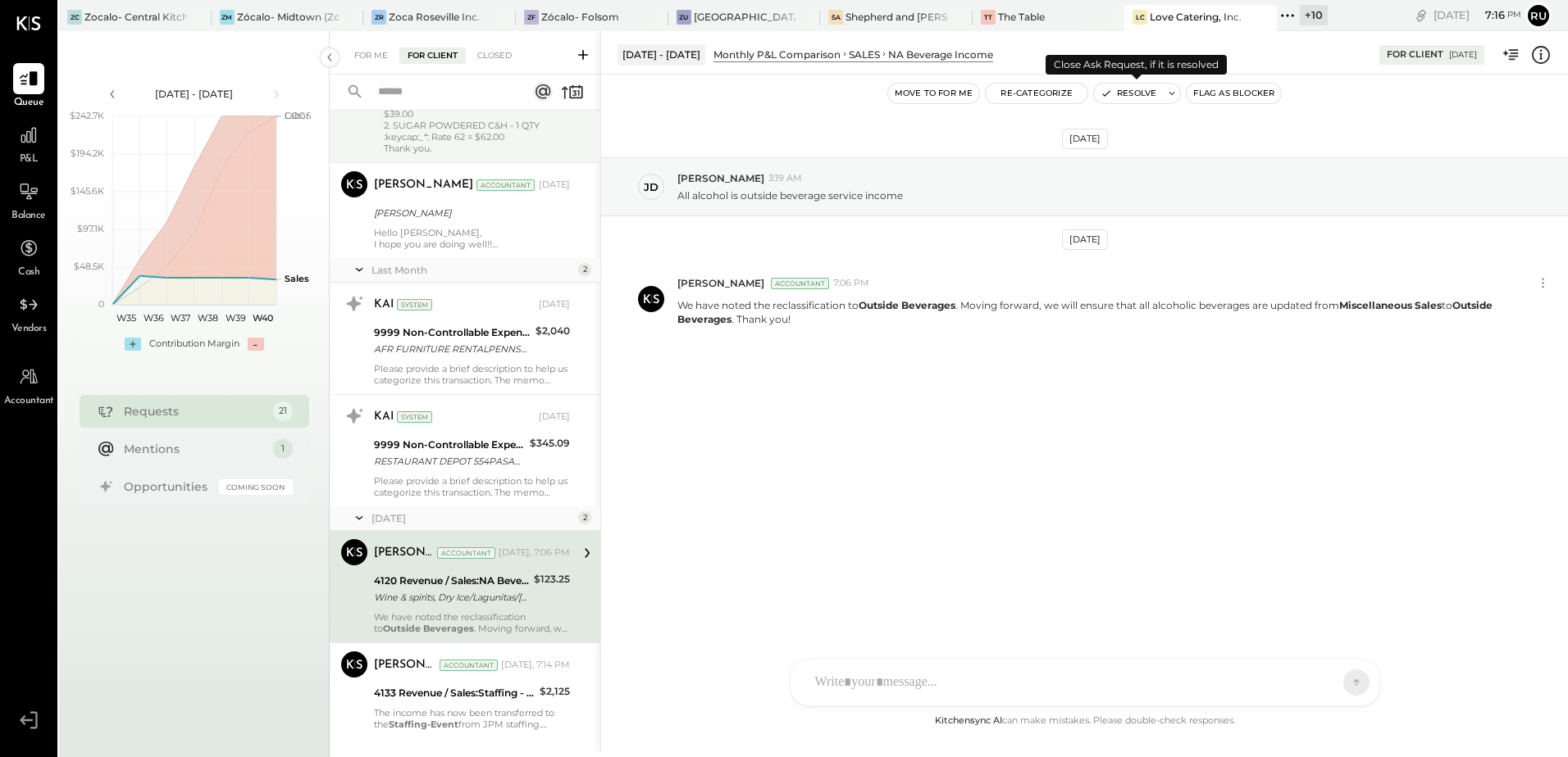
click at [1132, 83] on button "Resolve" at bounding box center [1128, 93] width 69 height 19
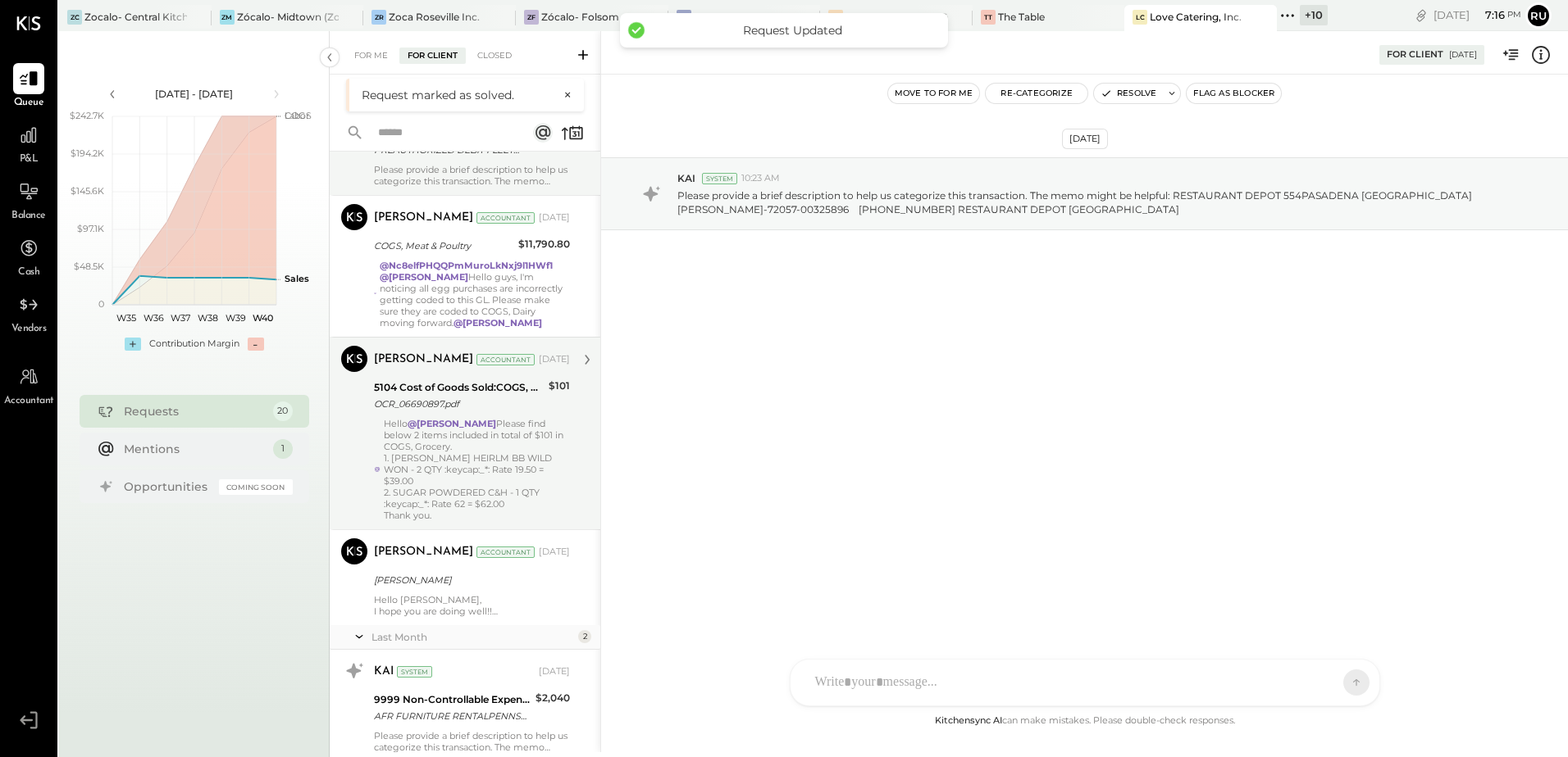
scroll to position [1794, 0]
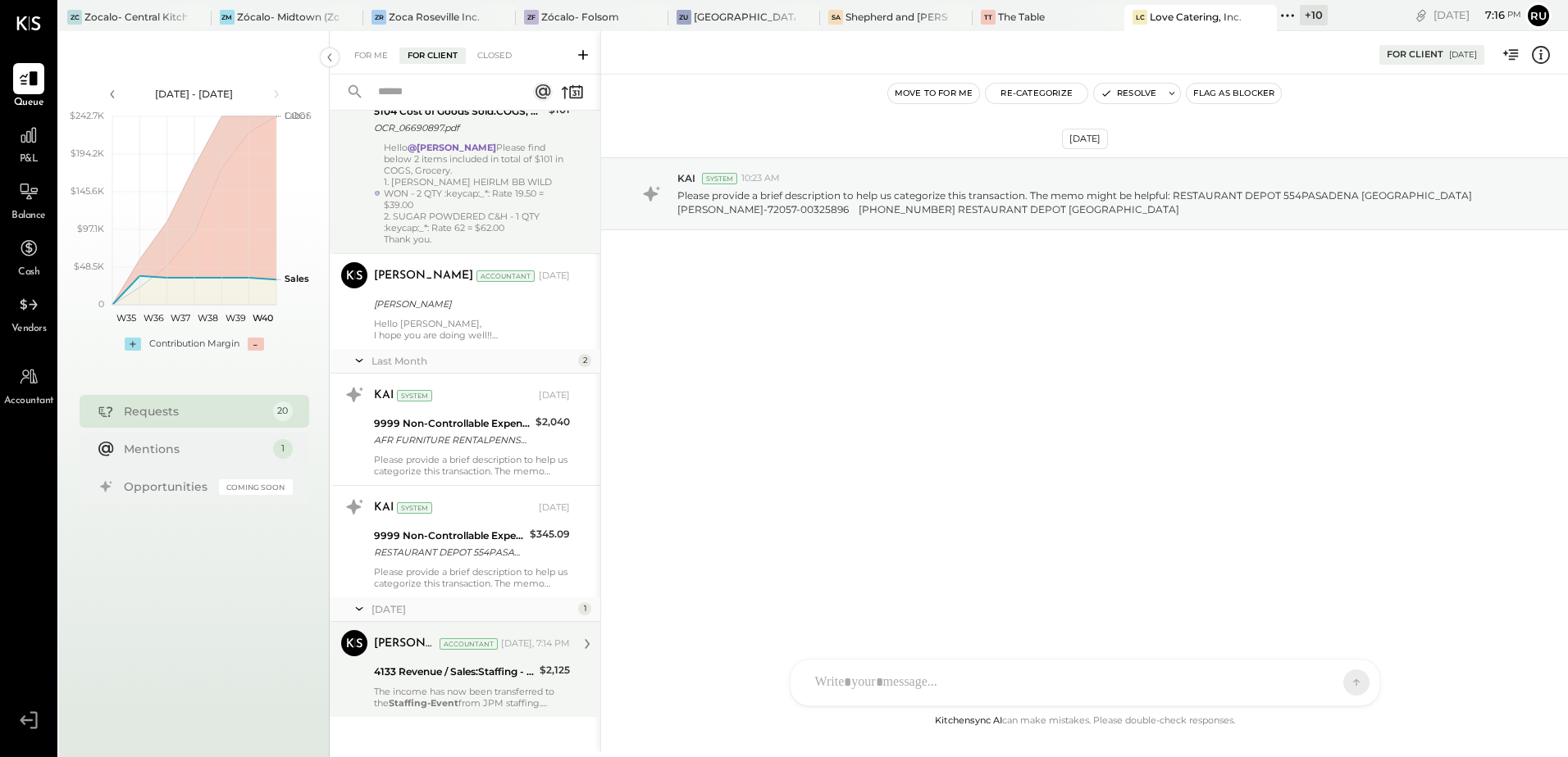
click at [417, 686] on div "The income has now been transferred to the Staffing-Event from JPM staffing. Th…" at bounding box center [472, 698] width 196 height 23
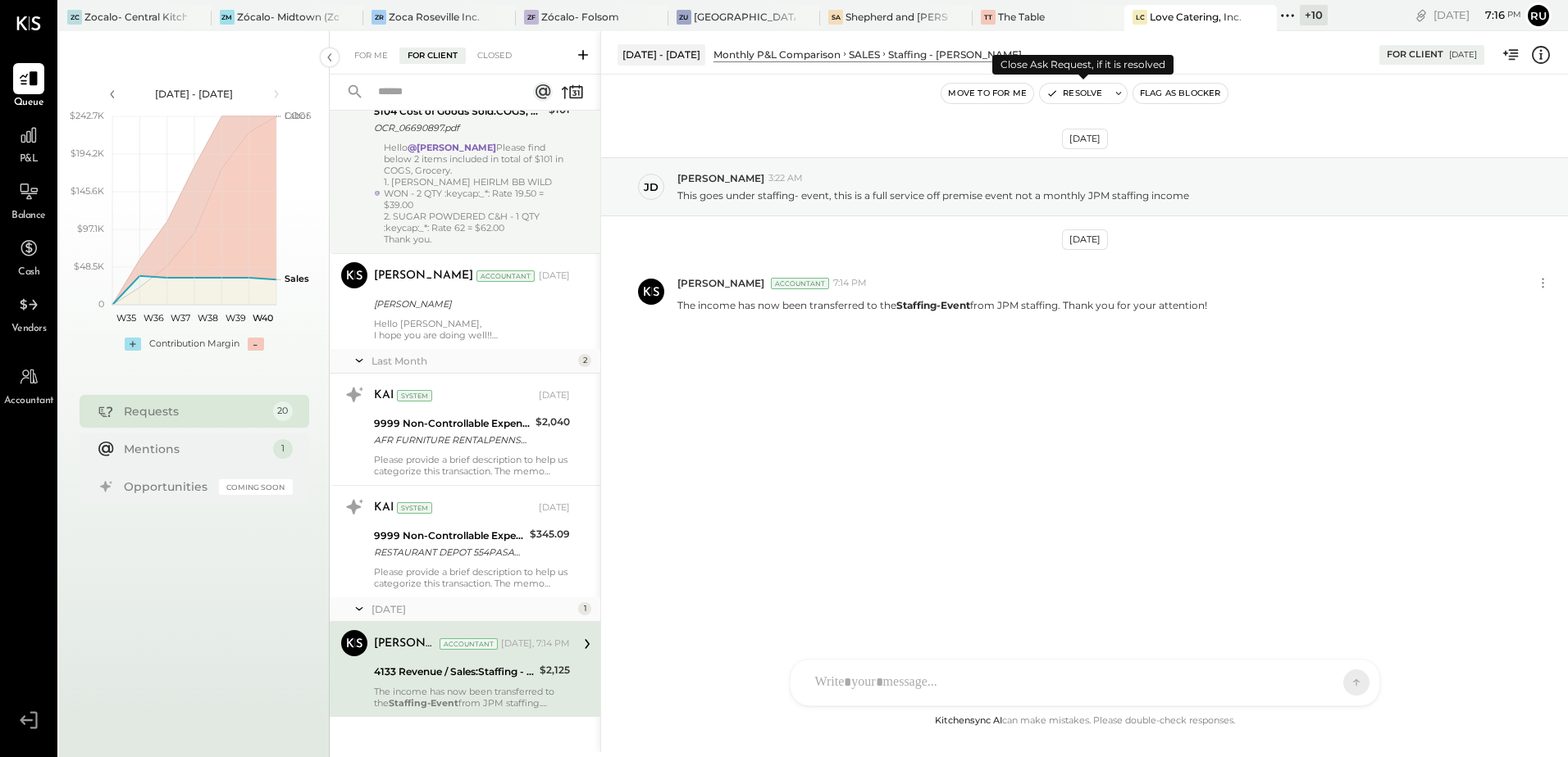
click at [1083, 95] on button "Resolve" at bounding box center [1074, 93] width 69 height 19
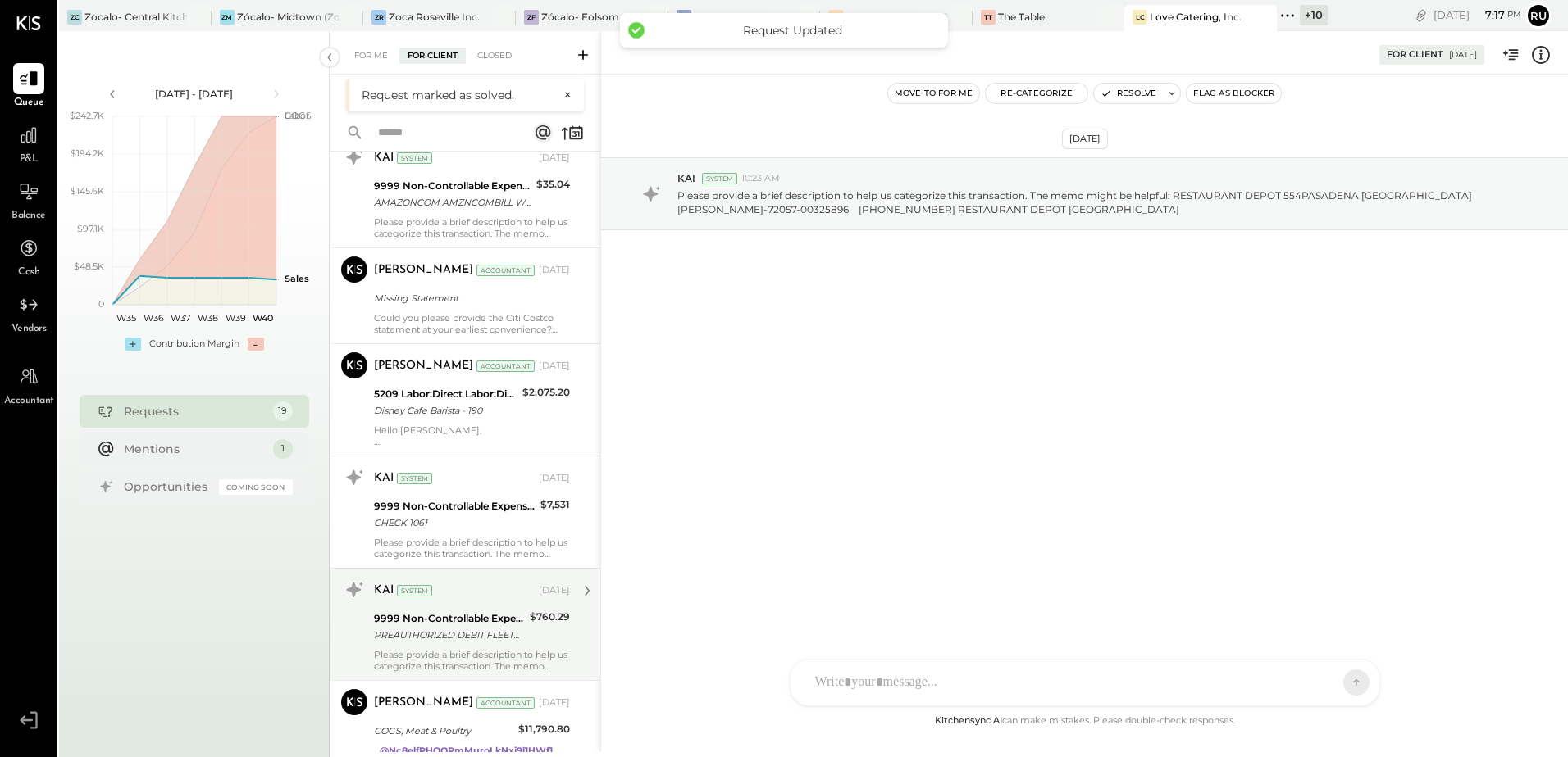
scroll to position [1066, 0]
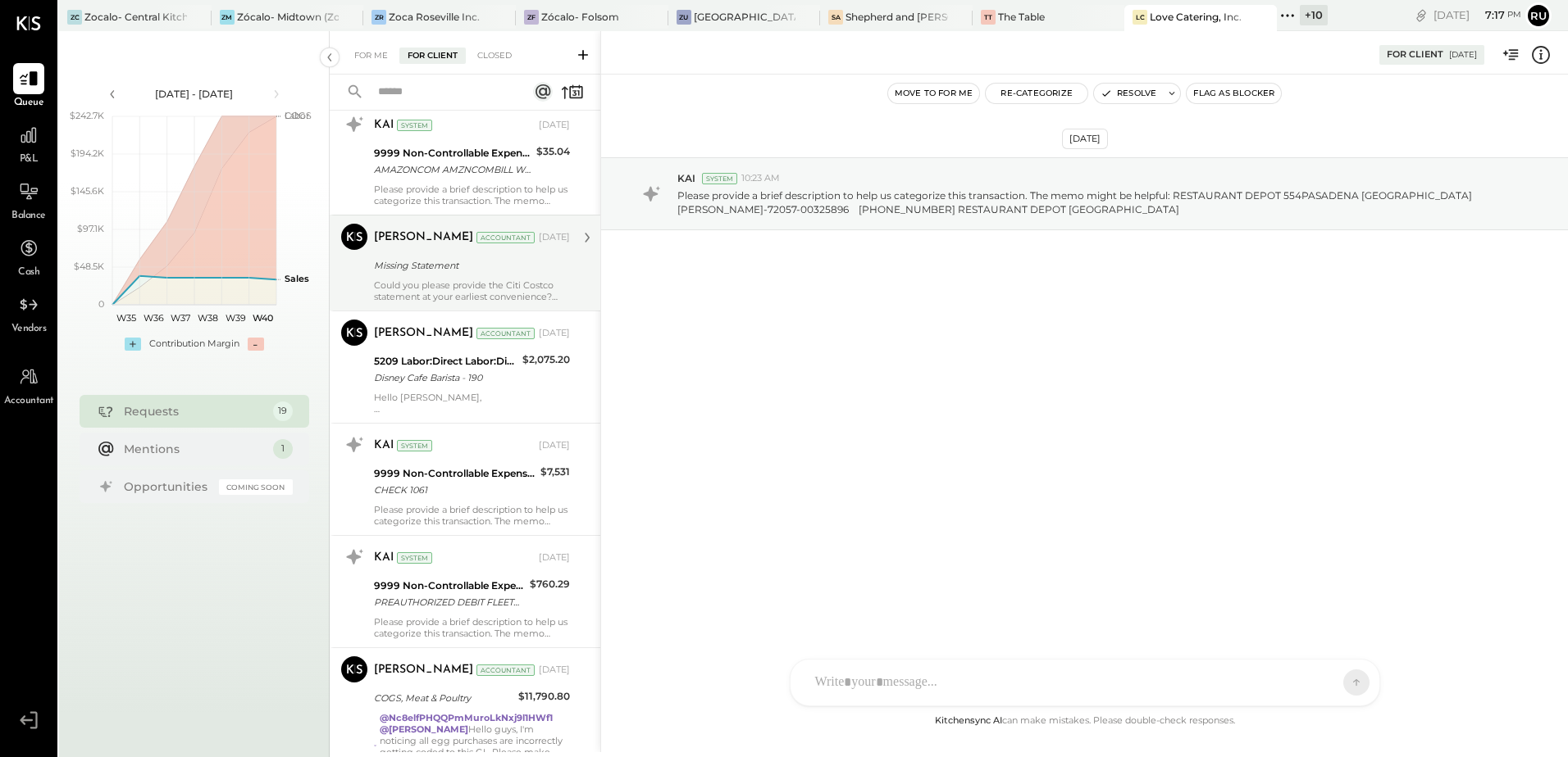
click at [452, 264] on div "Missing Statement" at bounding box center [469, 265] width 191 height 16
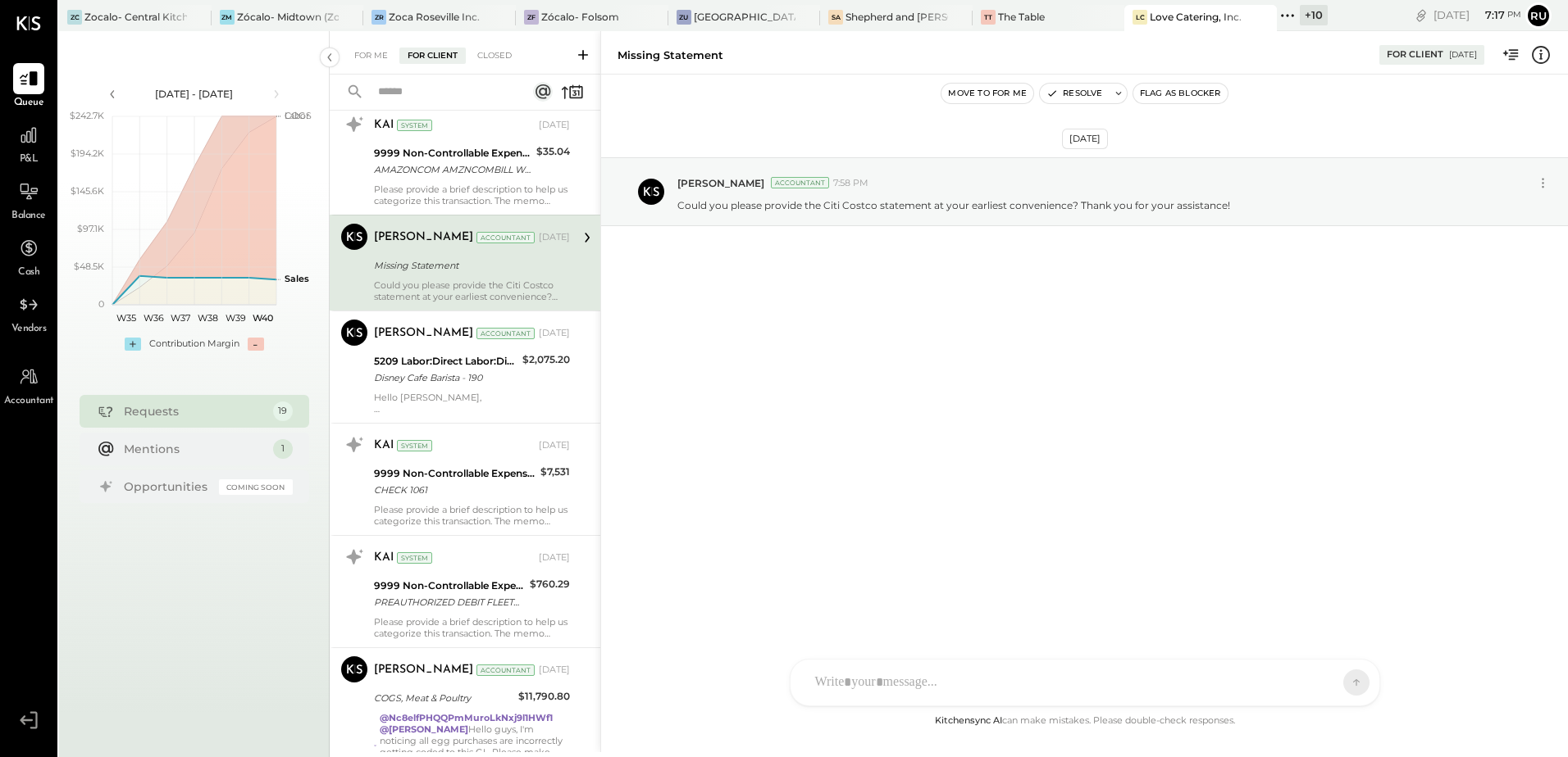
click at [943, 672] on div at bounding box center [1070, 682] width 526 height 36
click at [1337, 680] on icon at bounding box center [1342, 681] width 15 height 16
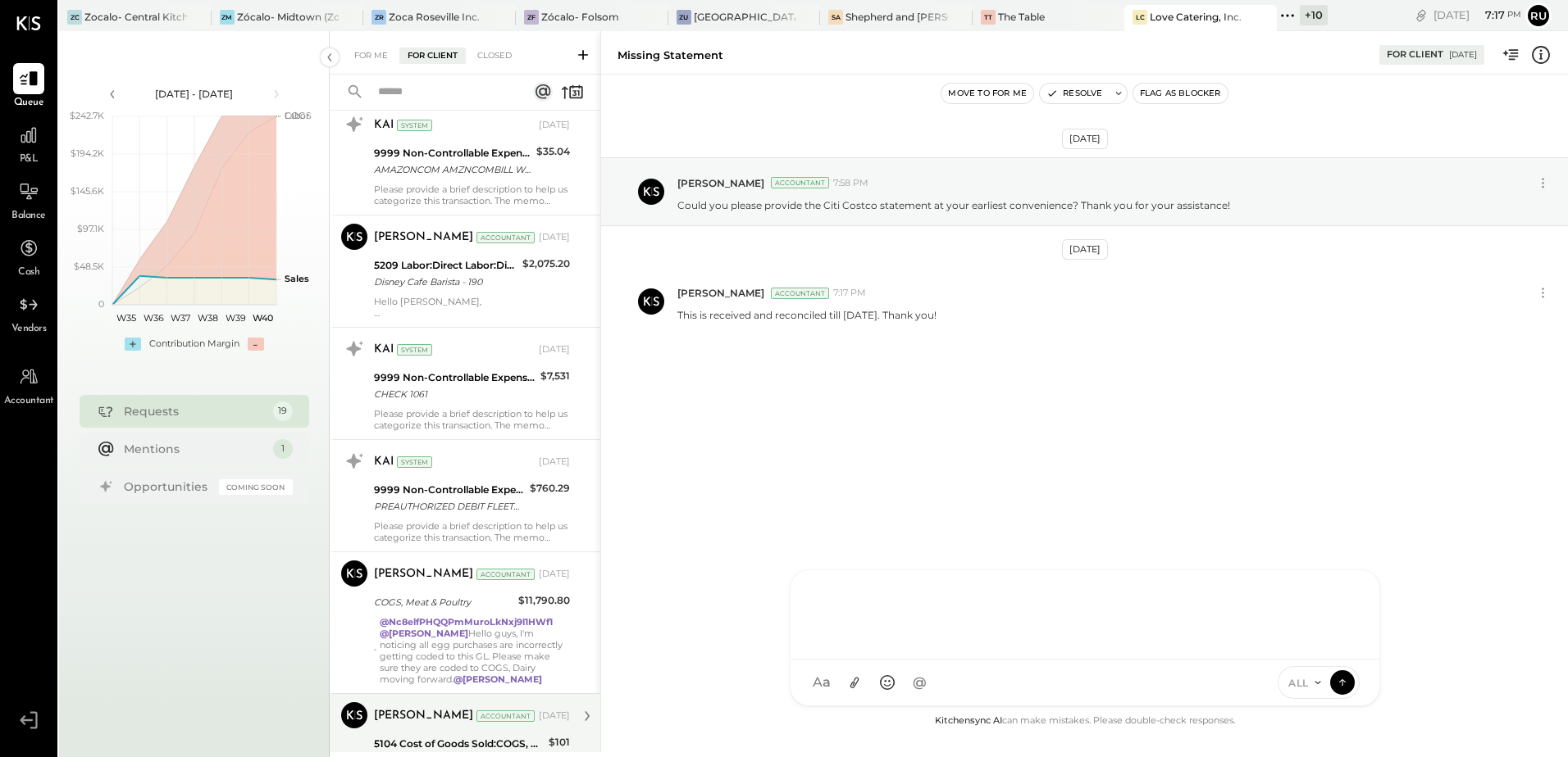
scroll to position [1070, 0]
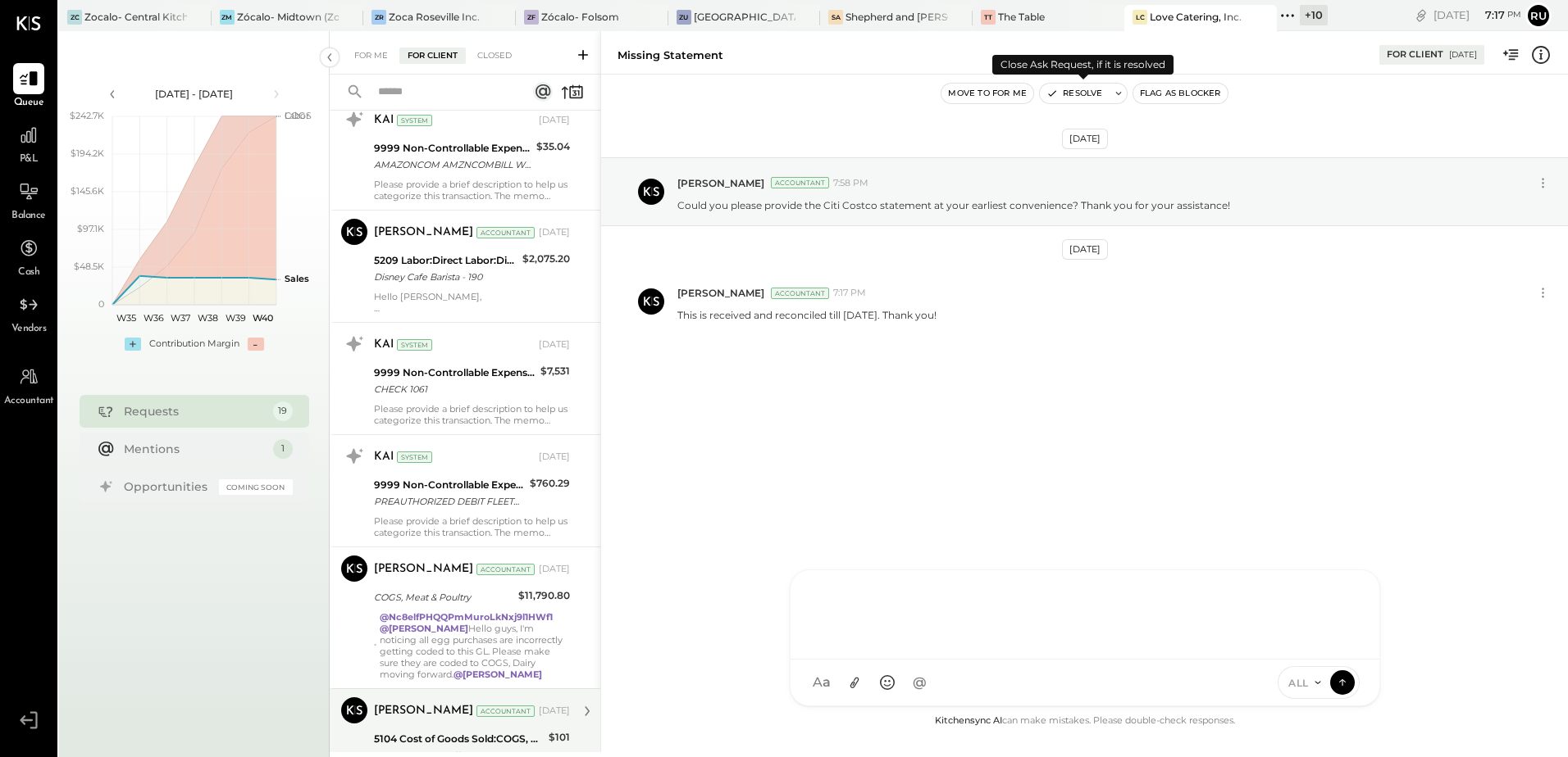
click at [1084, 91] on button "Resolve" at bounding box center [1074, 93] width 69 height 19
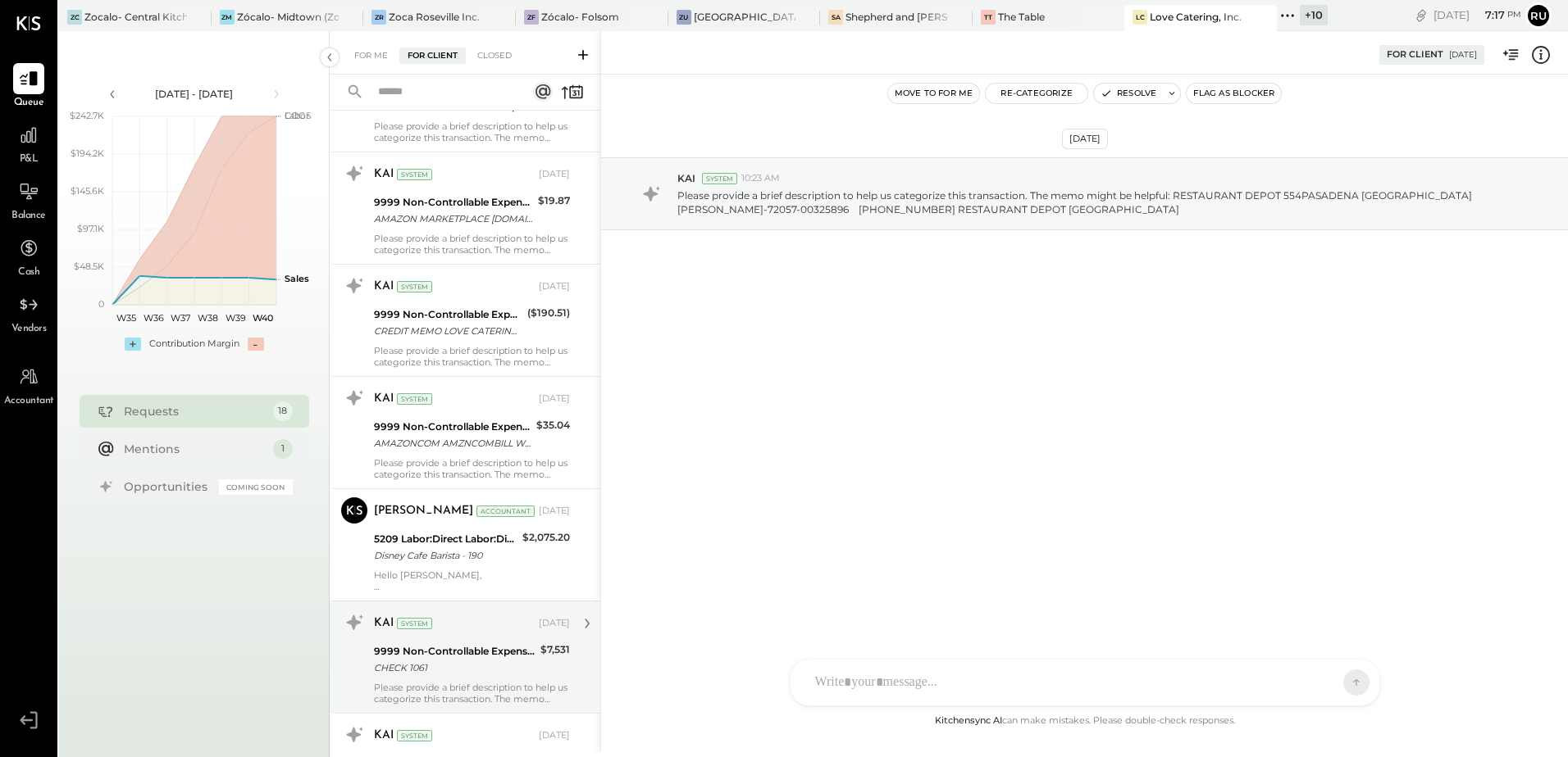
scroll to position [820, 0]
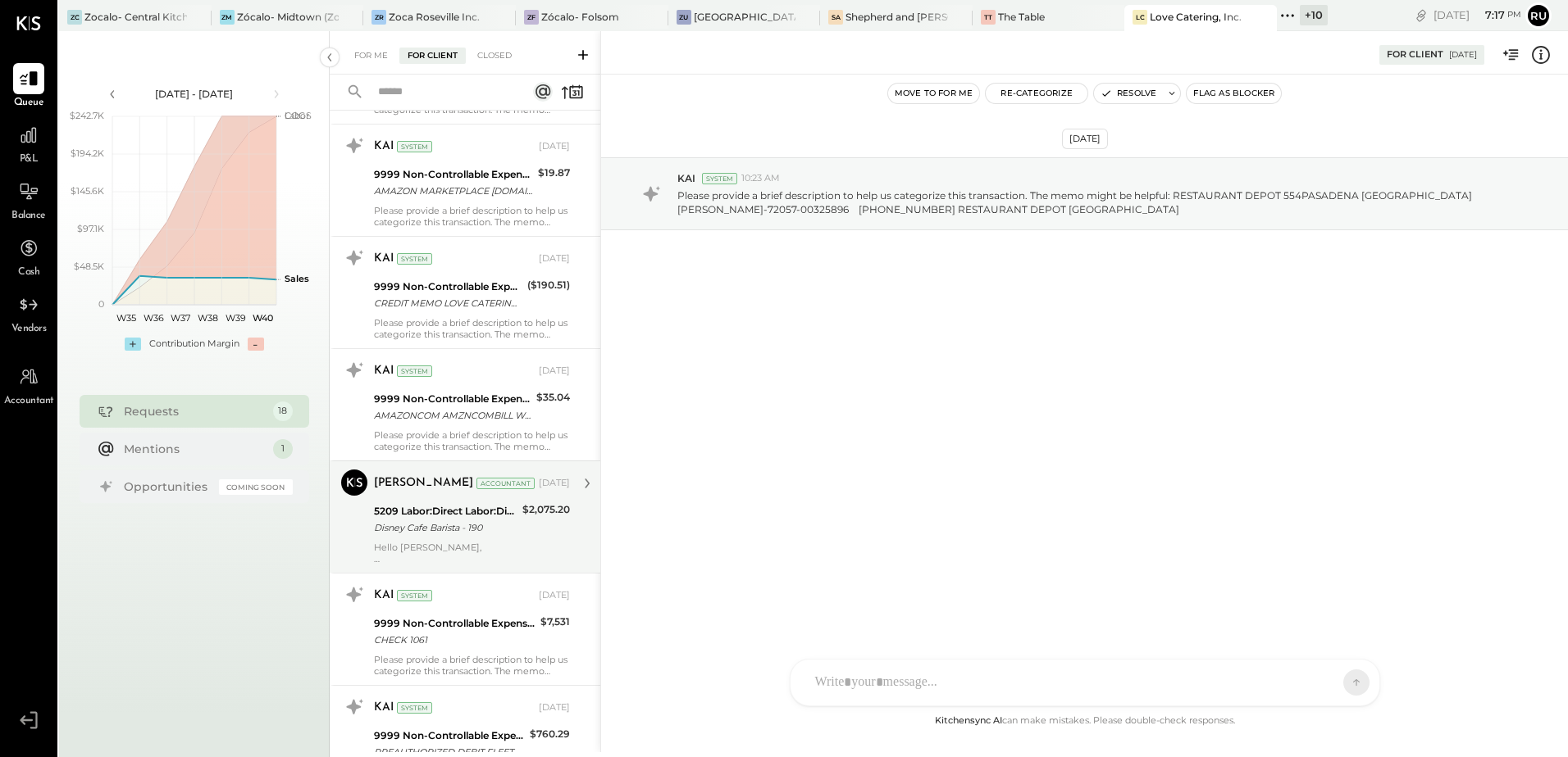
click at [441, 510] on div "5209 Labor:Direct Labor:Direct Labor - JPM and Disney" at bounding box center [446, 511] width 144 height 16
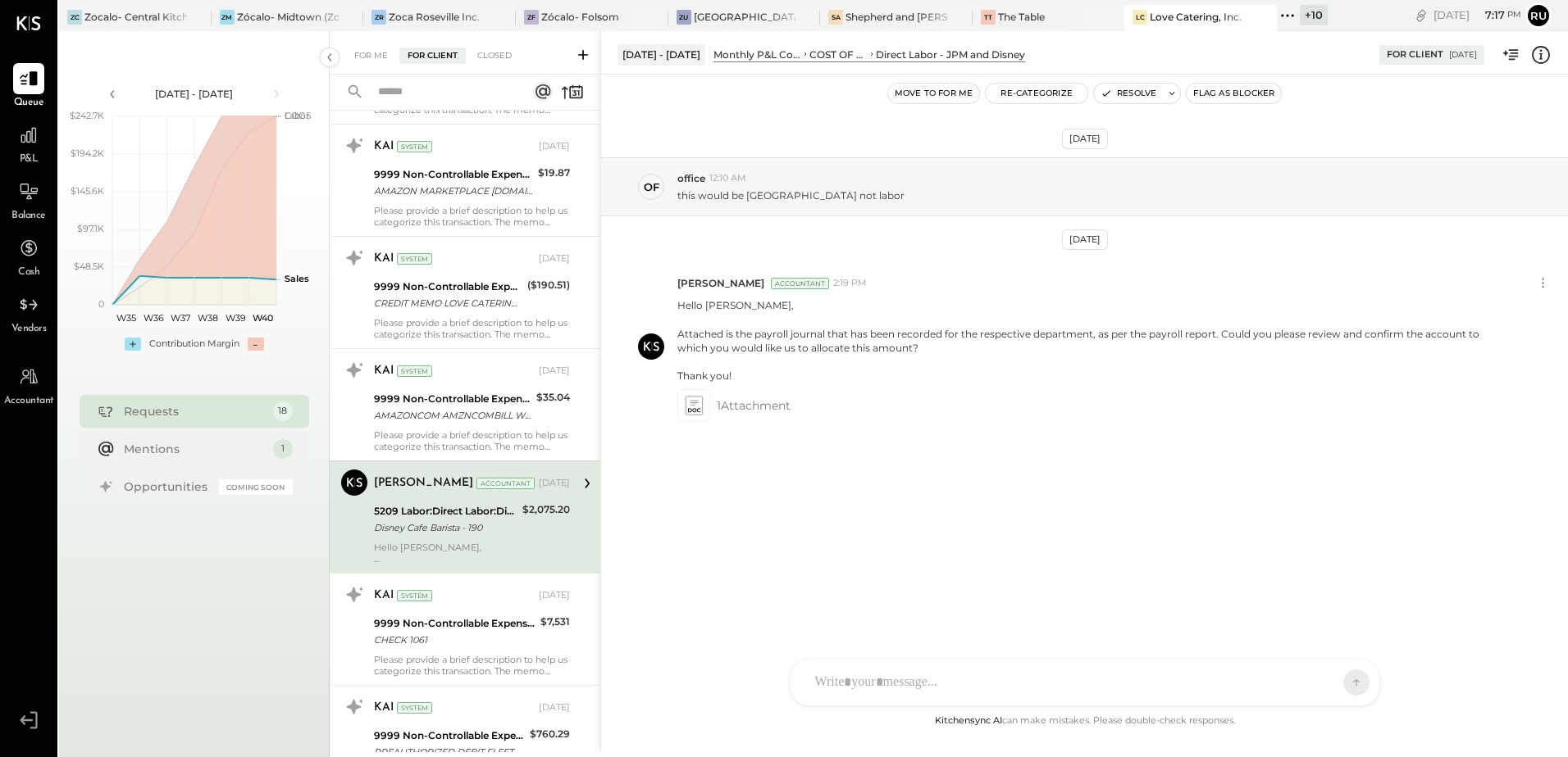
click at [835, 680] on div "RS [PERSON_NAME] O office [PERSON_NAME] UM [PERSON_NAME] Raloti AR [PERSON_NAME…" at bounding box center [1084, 682] width 590 height 48
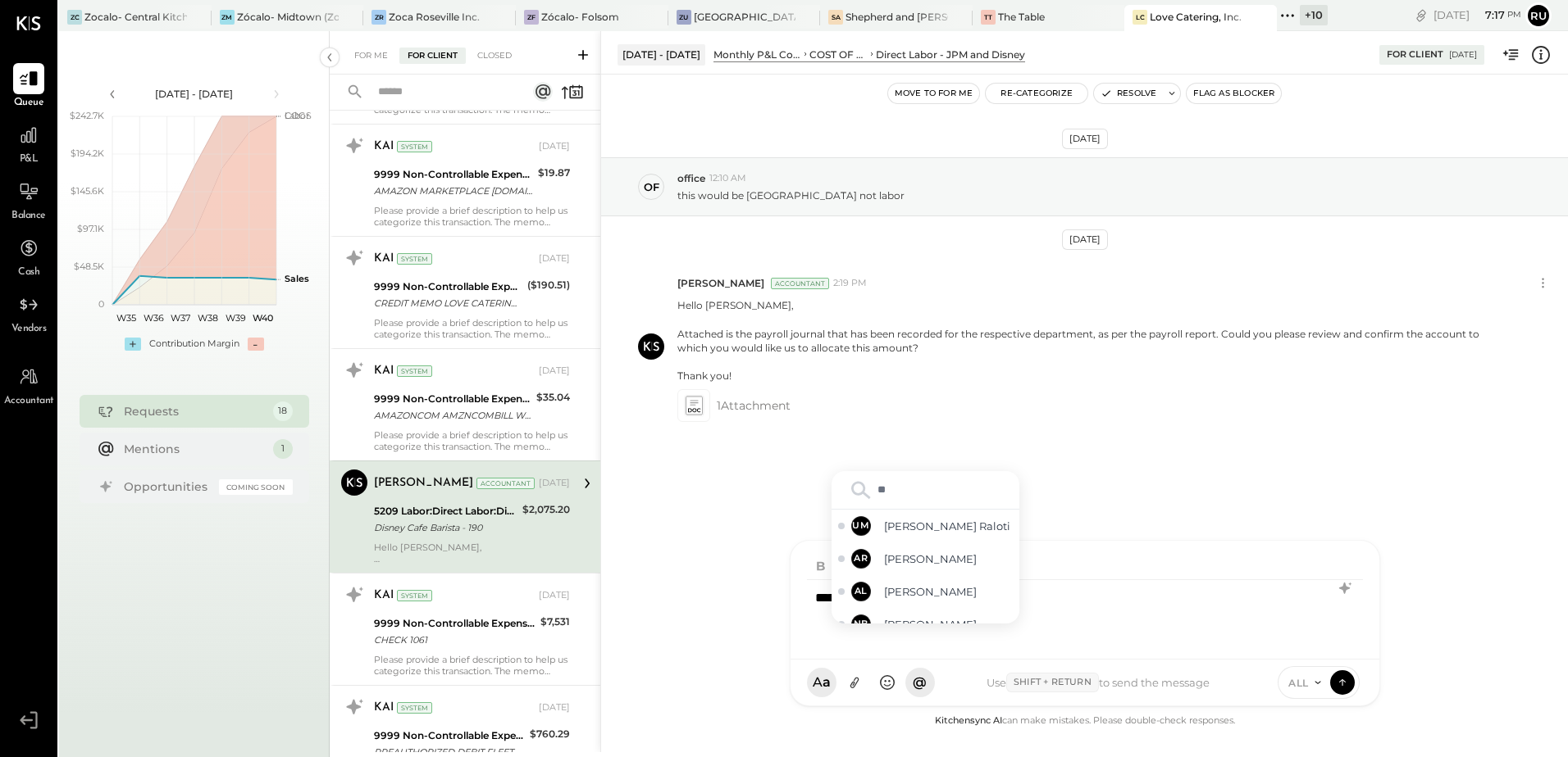
type input "*"
click at [926, 550] on div "O office" at bounding box center [924, 559] width 187 height 33
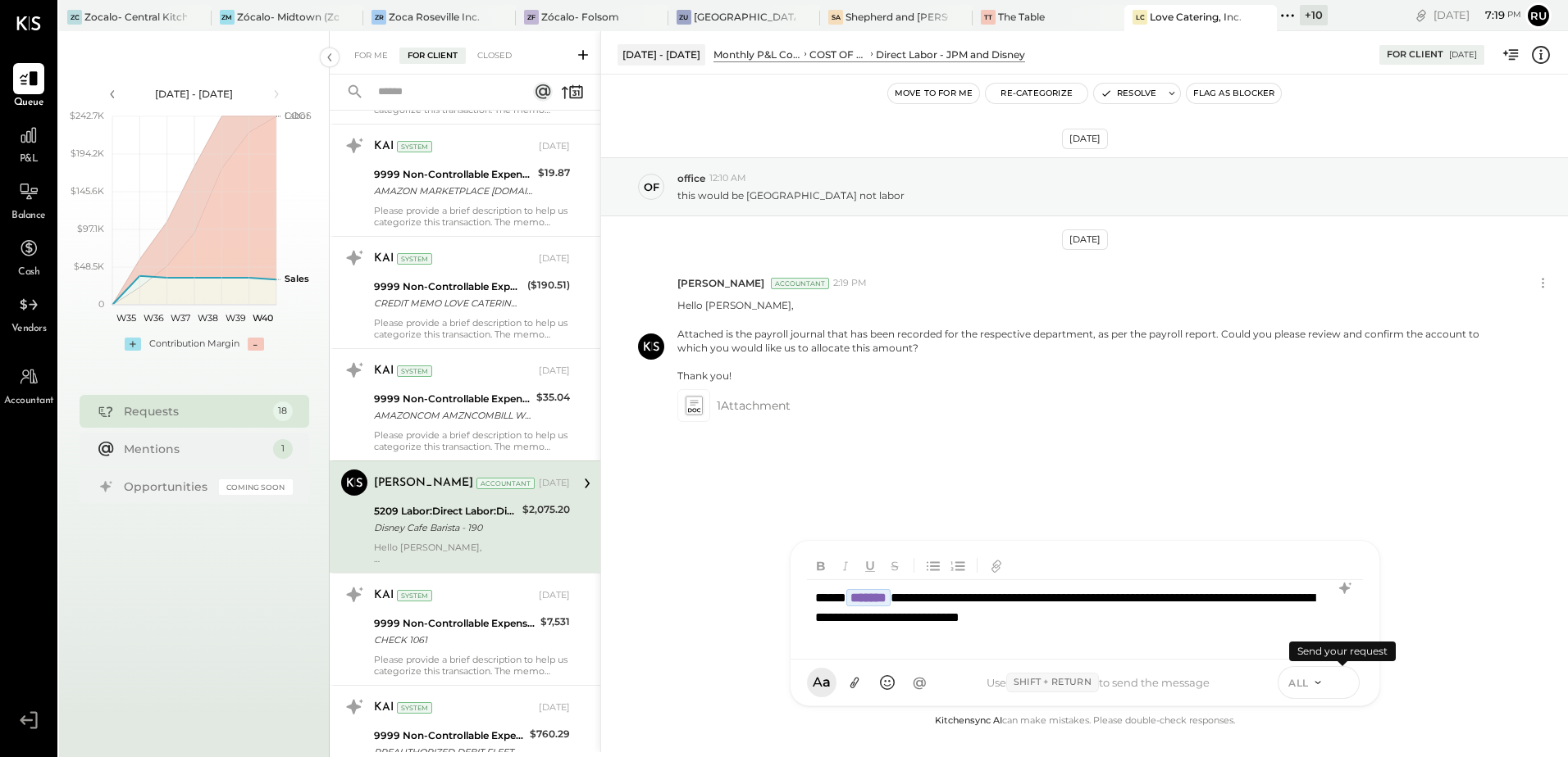
click at [1340, 680] on icon at bounding box center [1342, 681] width 15 height 16
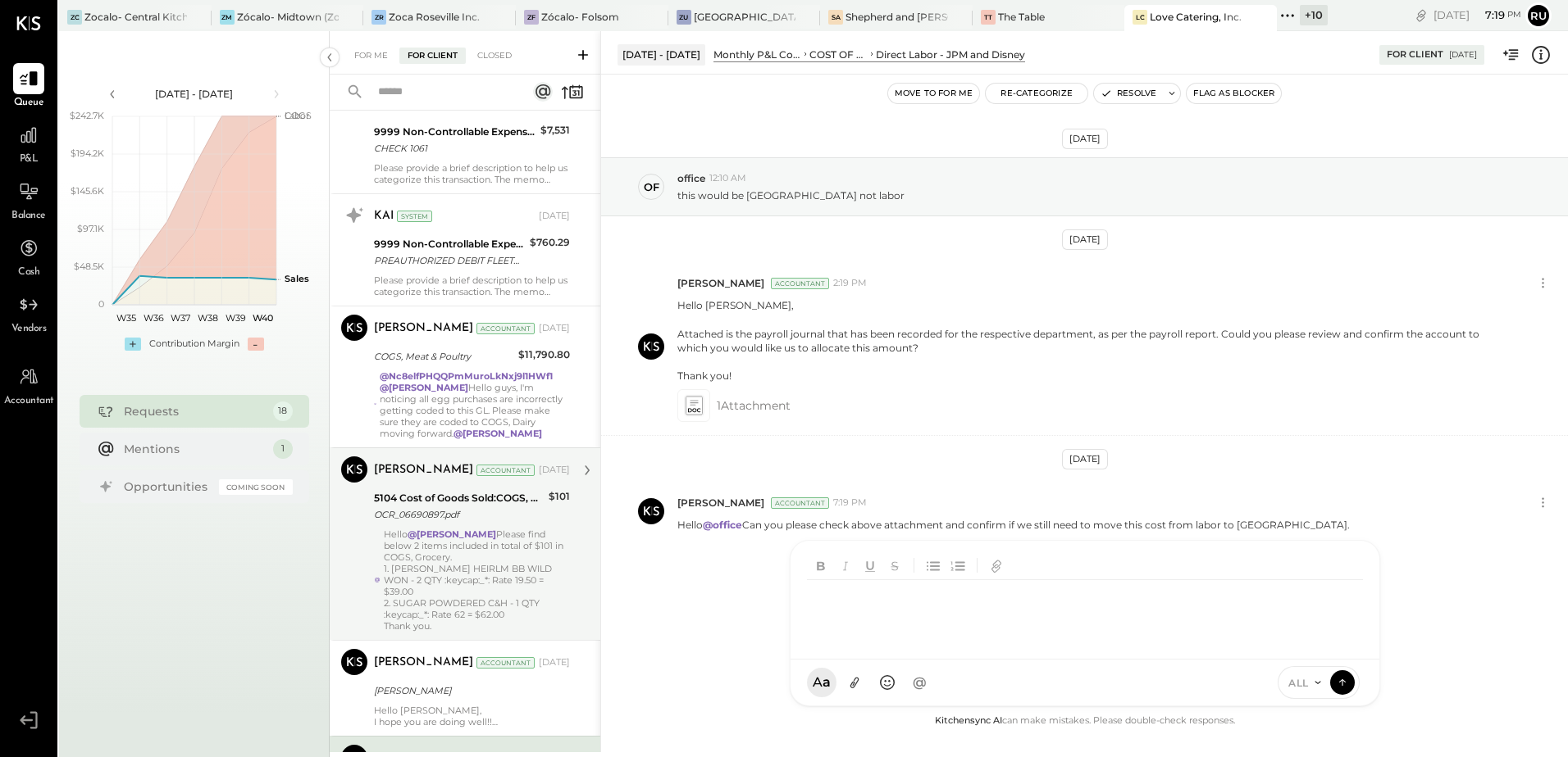
scroll to position [1192, 0]
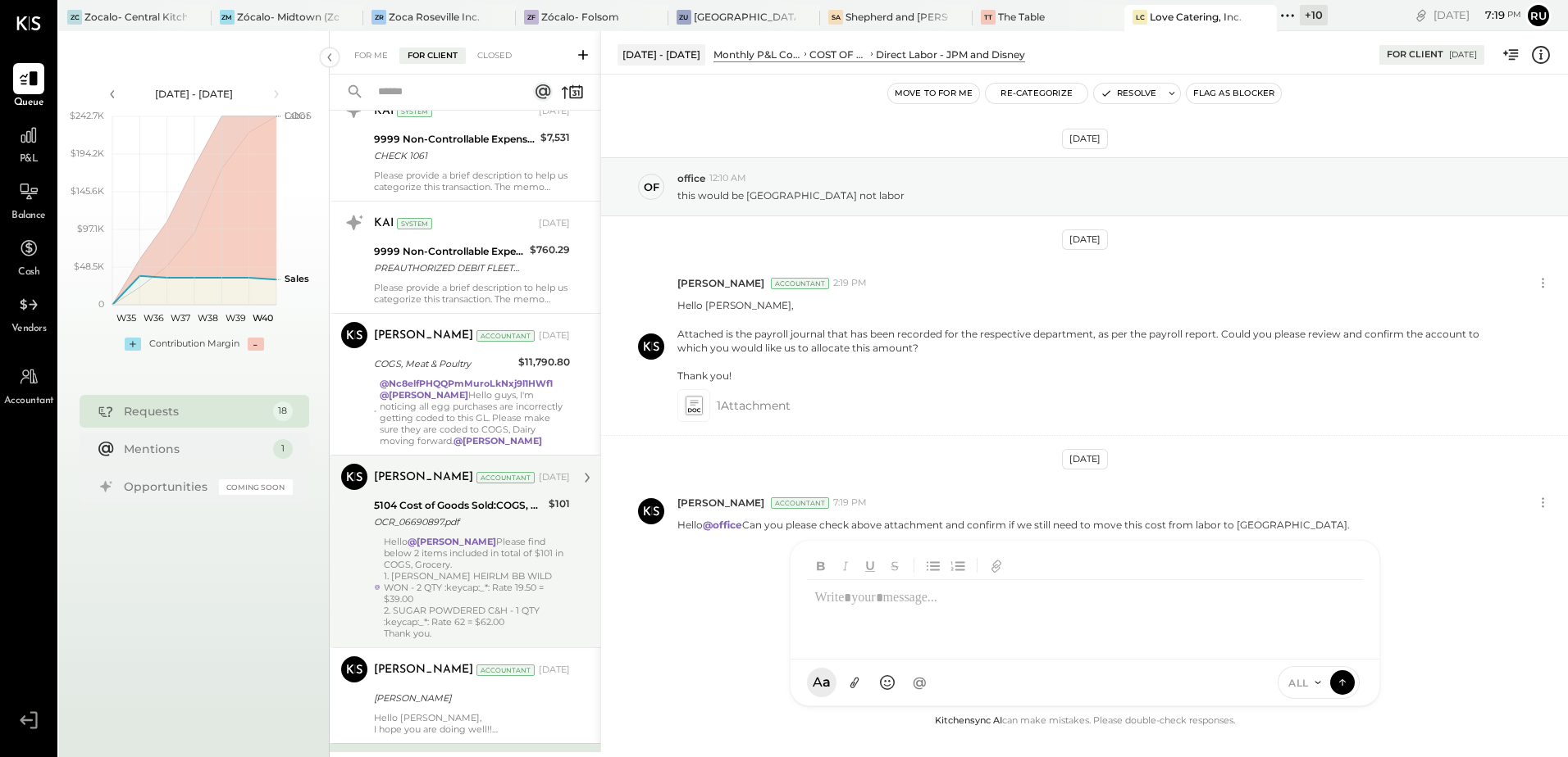
click at [446, 567] on div "Hello @[PERSON_NAME] Please find below 2 items included in total of $101 in COG…" at bounding box center [477, 587] width 186 height 103
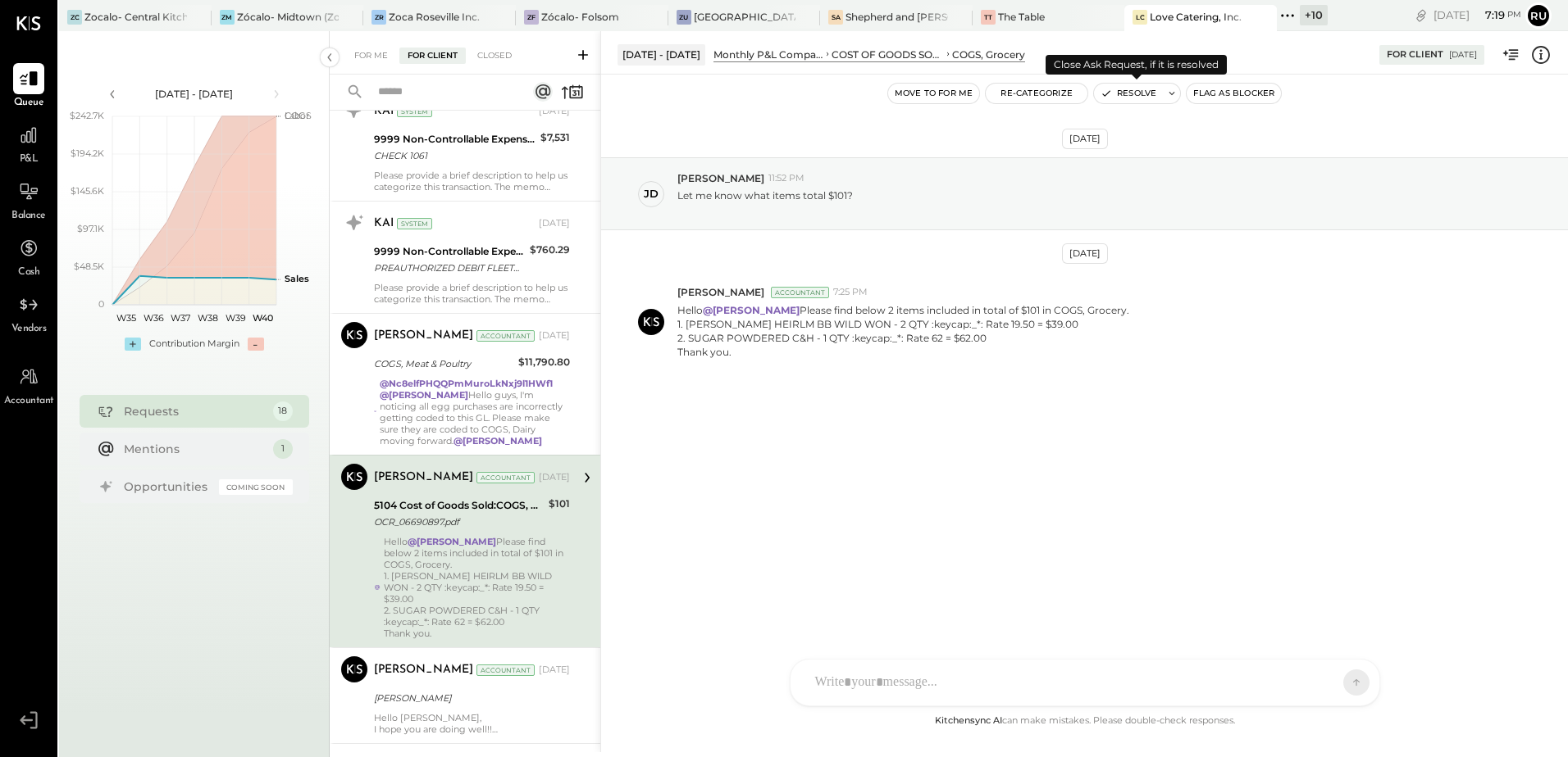
click at [1125, 82] on div "Resolve" at bounding box center [1137, 93] width 87 height 21
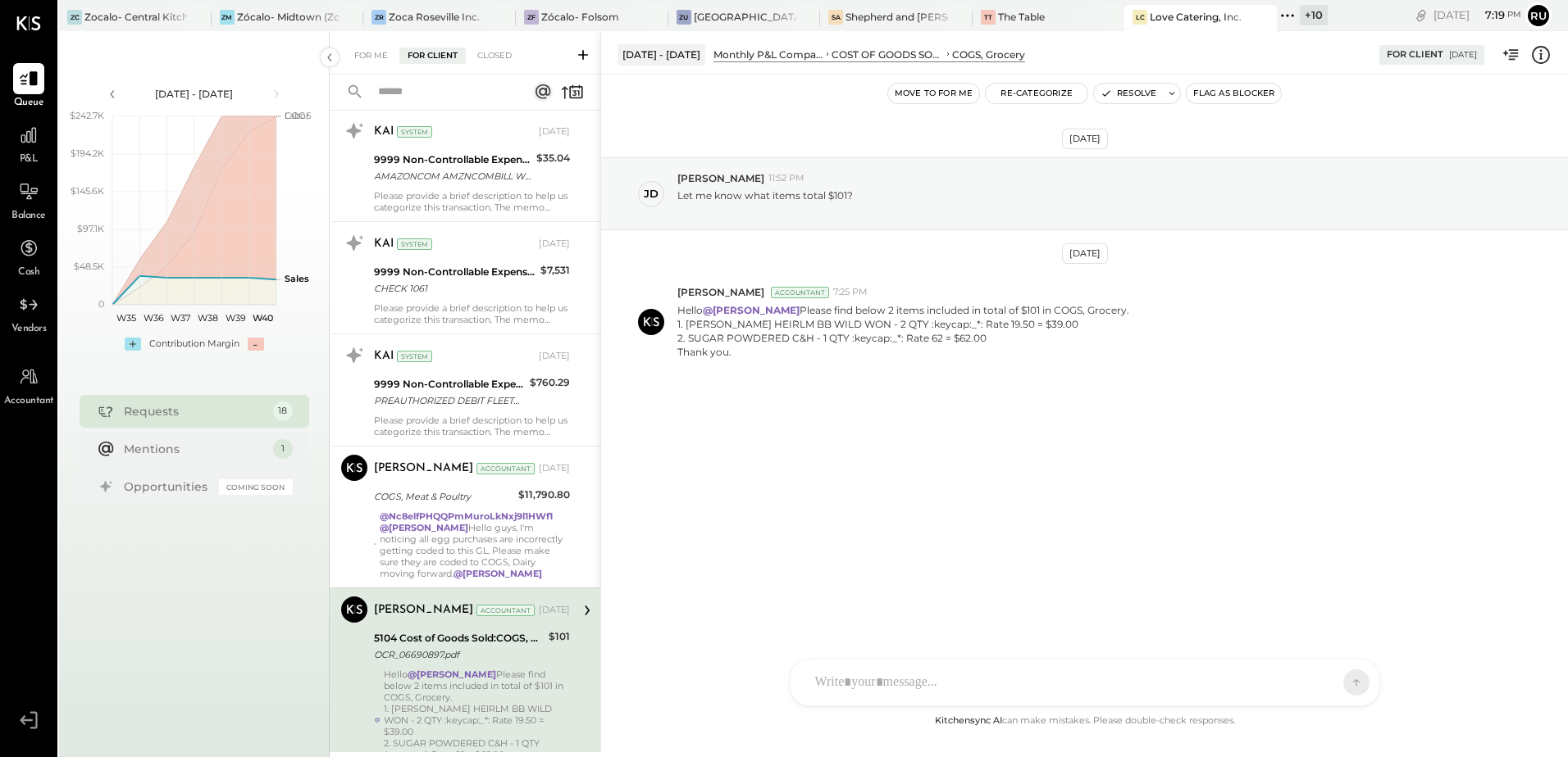
scroll to position [1192, 0]
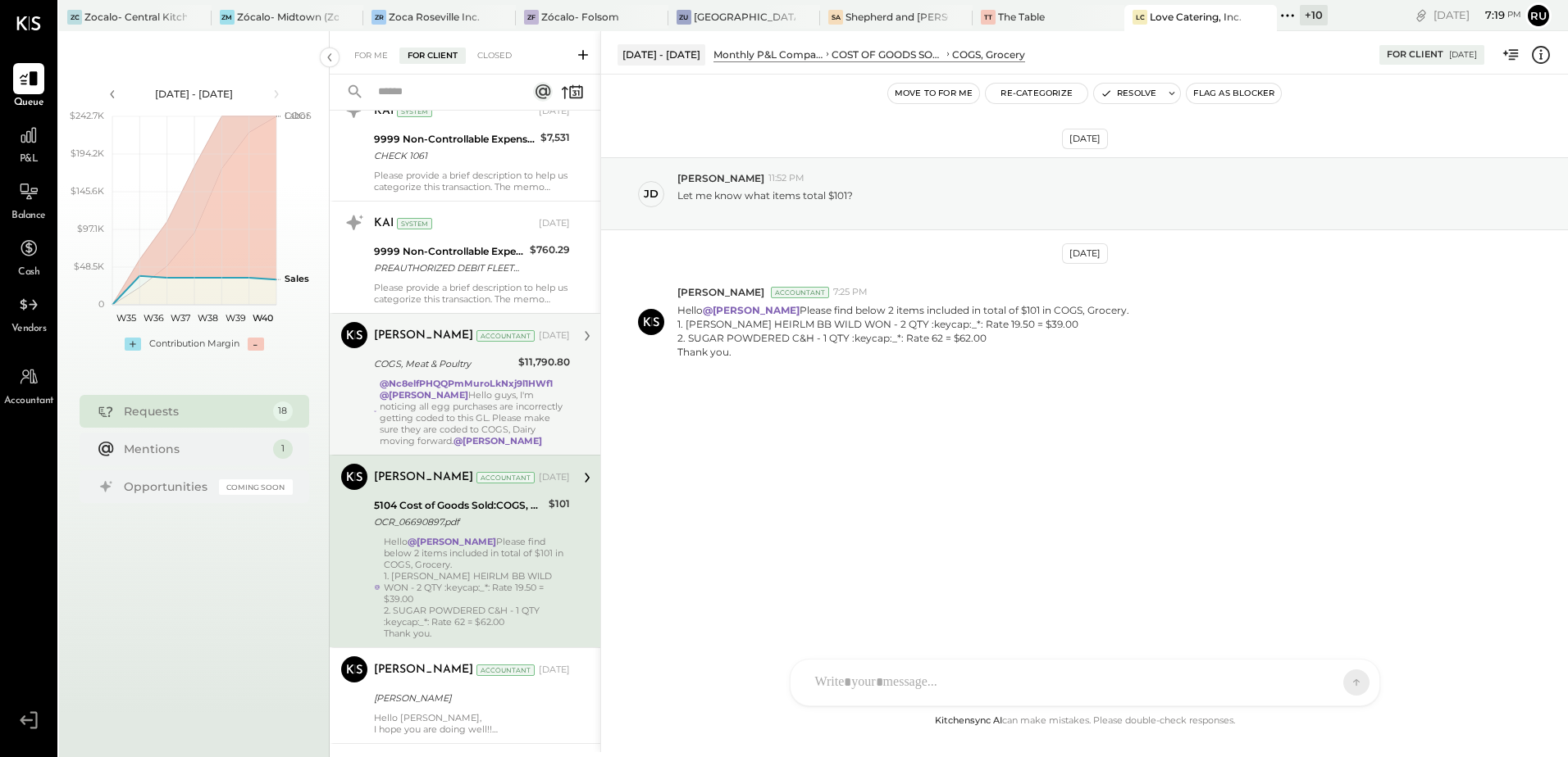
click at [465, 404] on div "@Nc8elfPHQQPmMuroLkNxj9l1HWf1 @[PERSON_NAME] Hello guys, I'm noticing all egg p…" at bounding box center [475, 411] width 190 height 69
